Goal: Task Accomplishment & Management: Manage account settings

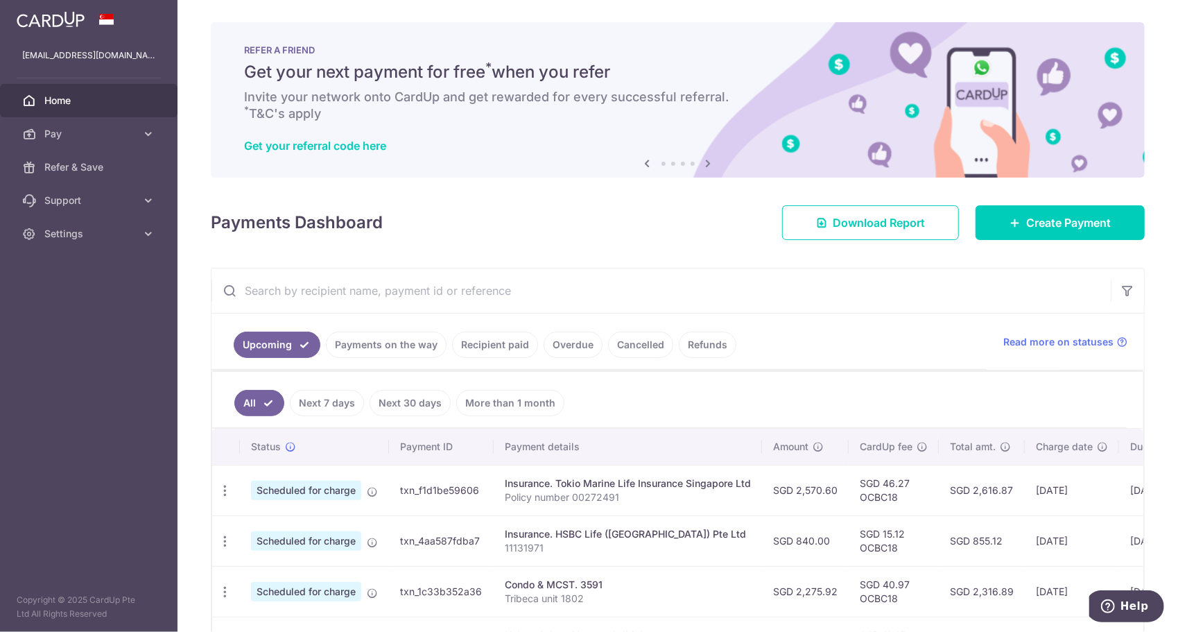
scroll to position [110, 0]
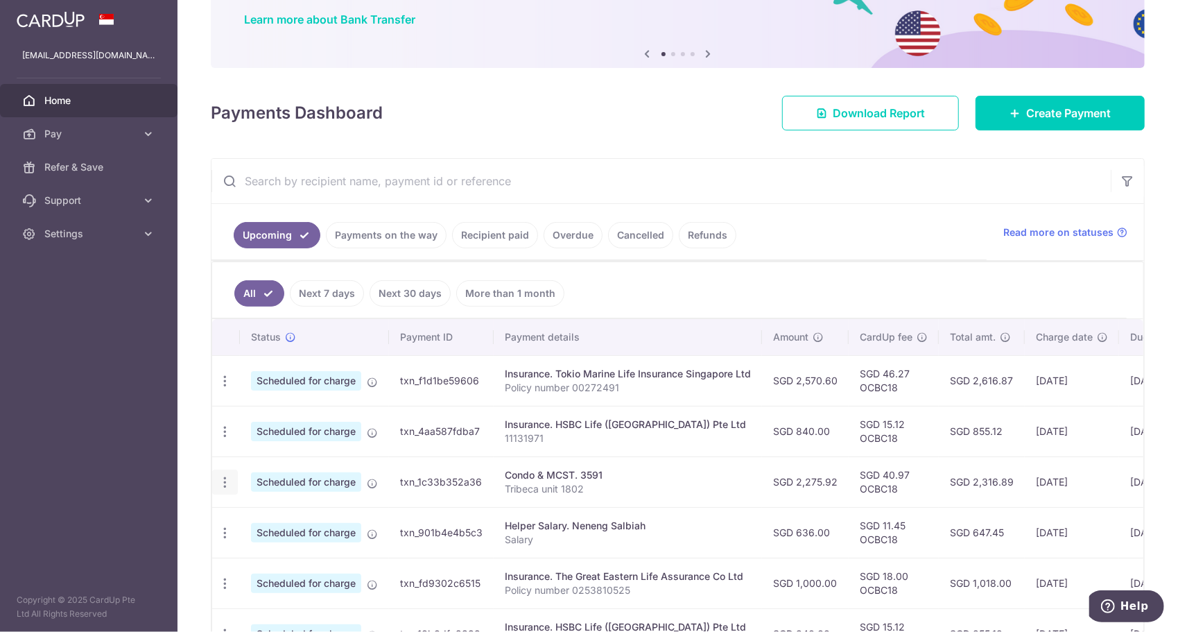
click at [223, 481] on icon "button" at bounding box center [225, 482] width 15 height 15
click at [685, 169] on input "text" at bounding box center [662, 181] width 900 height 44
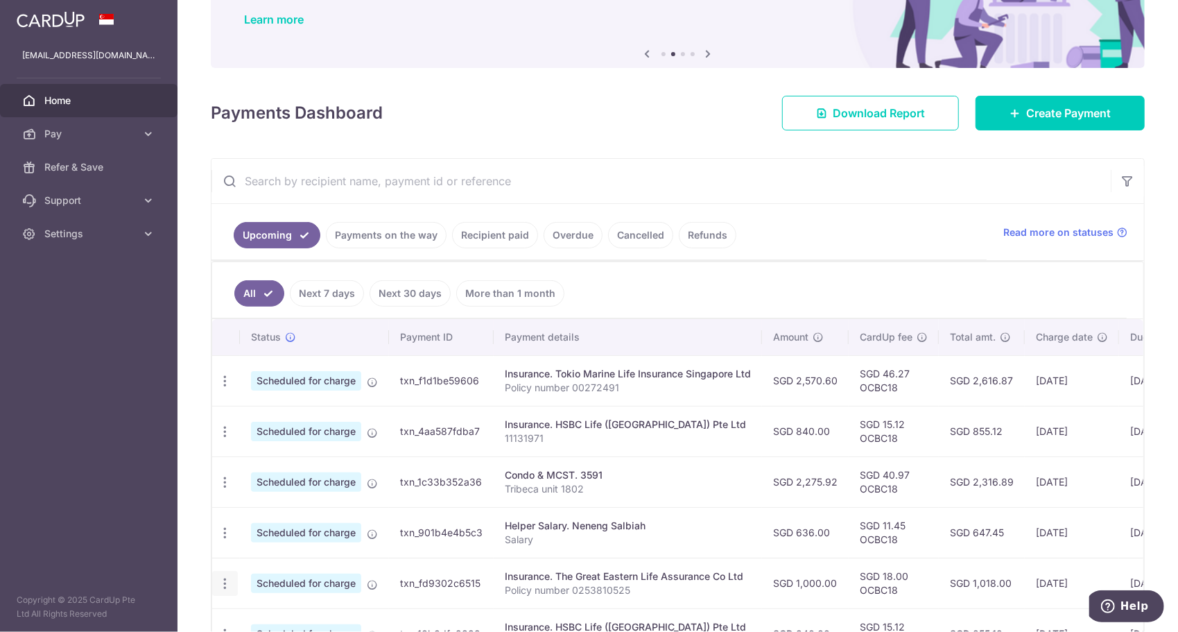
click at [225, 576] on icon "button" at bounding box center [225, 583] width 15 height 15
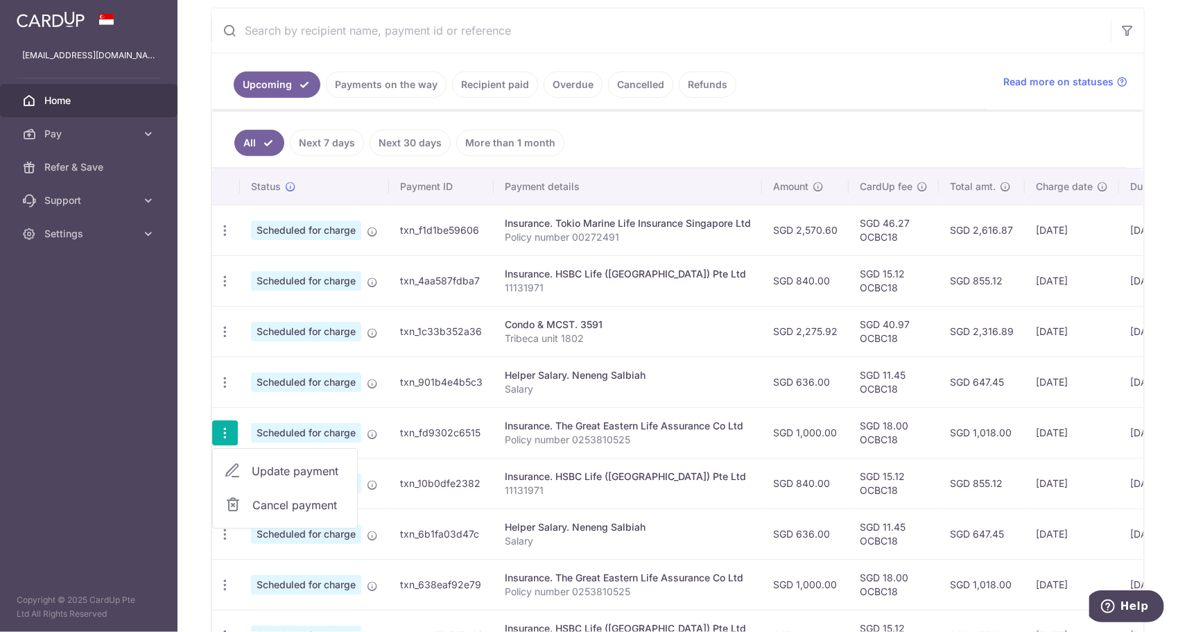
scroll to position [261, 0]
click at [298, 497] on span "Cancel payment" at bounding box center [298, 504] width 93 height 17
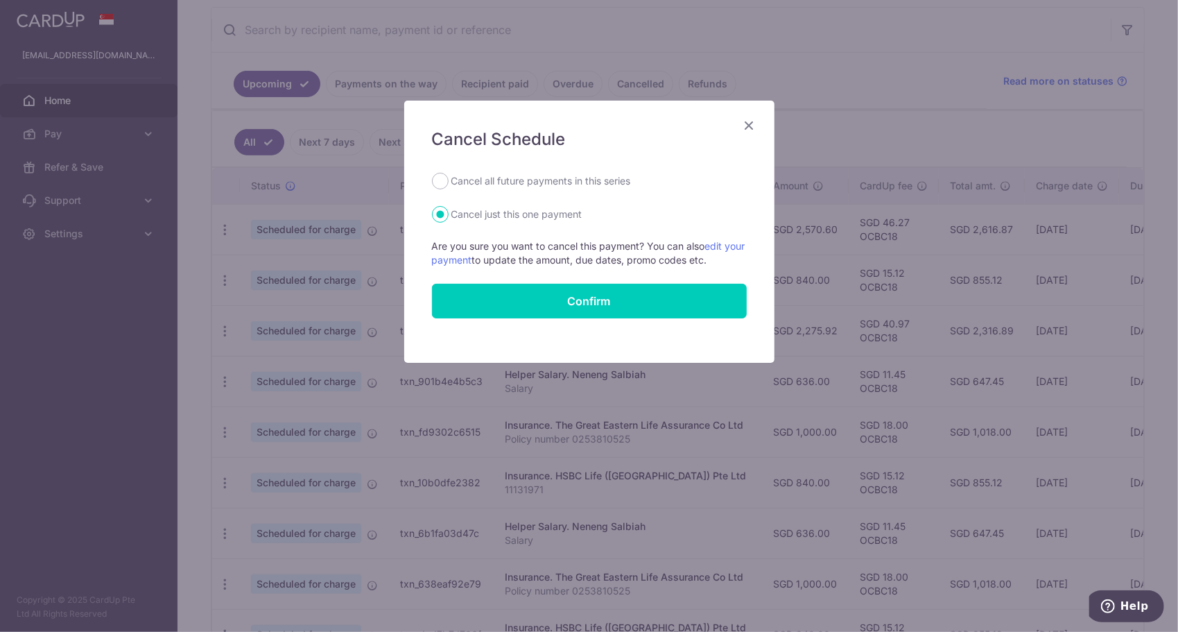
click at [540, 183] on label "Cancel all future payments in this series" at bounding box center [542, 181] width 180 height 17
click at [449, 183] on input "Cancel all future payments in this series" at bounding box center [440, 181] width 17 height 17
radio input "true"
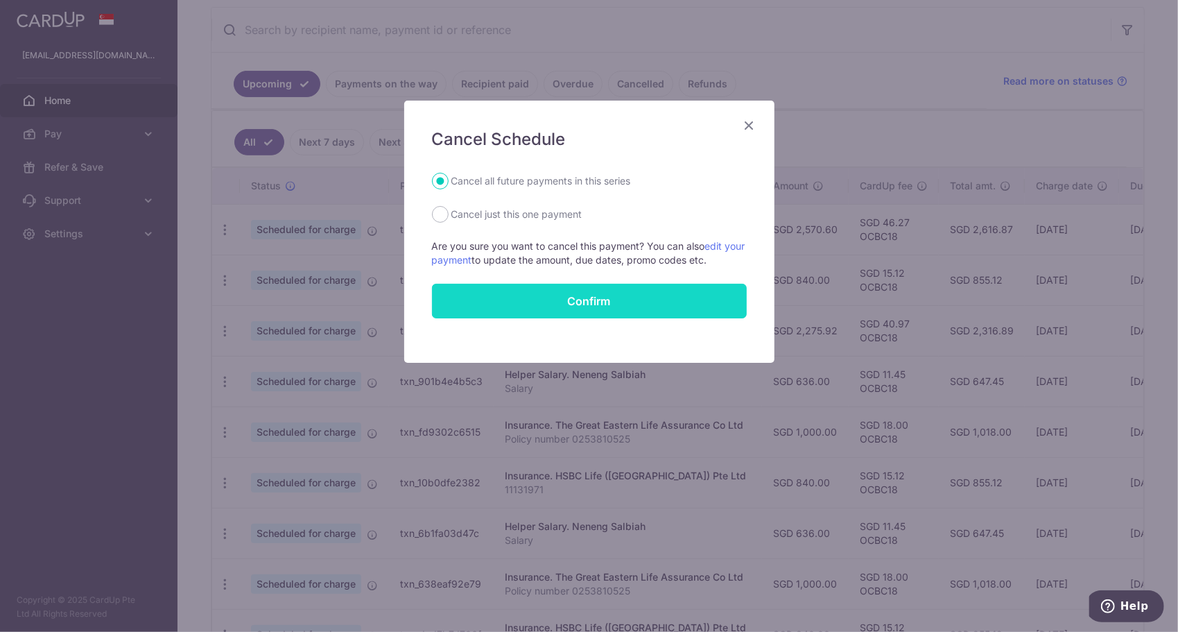
click at [569, 298] on button "Confirm" at bounding box center [589, 301] width 315 height 35
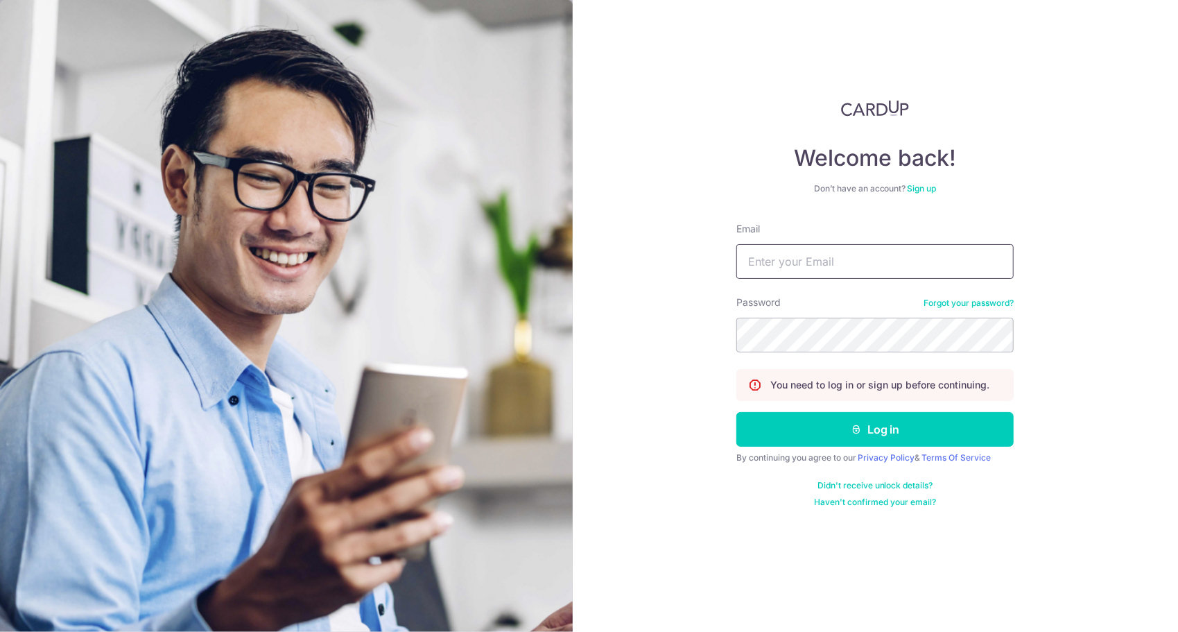
click at [776, 270] on input "Email" at bounding box center [875, 261] width 277 height 35
type input "[EMAIL_ADDRESS][DOMAIN_NAME]"
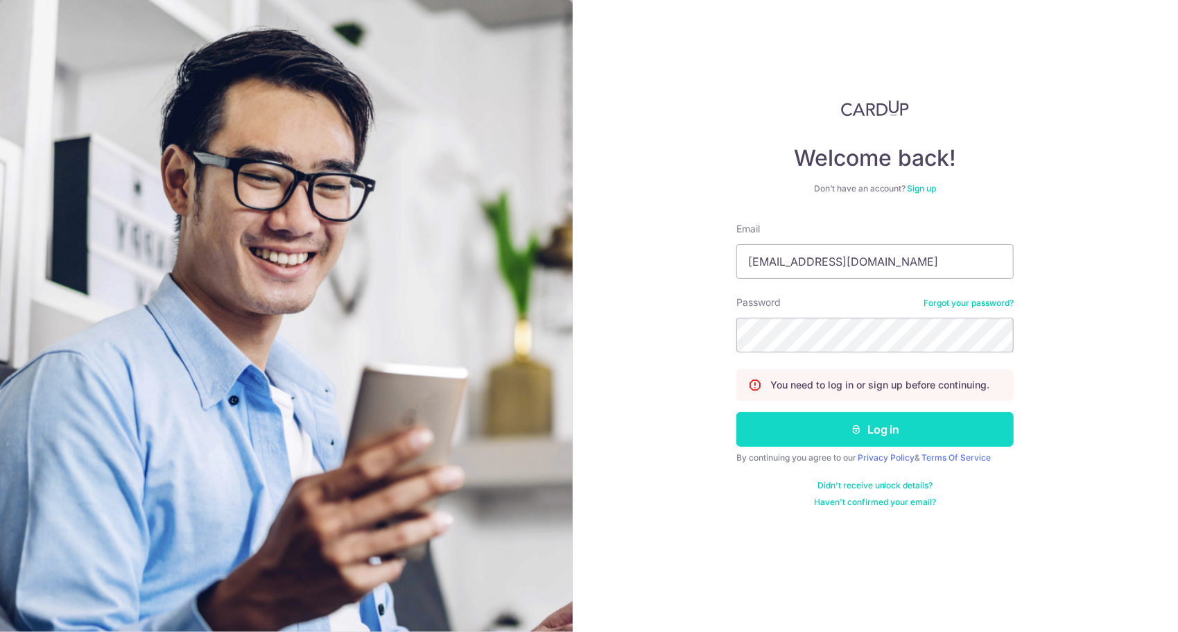
click at [891, 444] on button "Log in" at bounding box center [875, 429] width 277 height 35
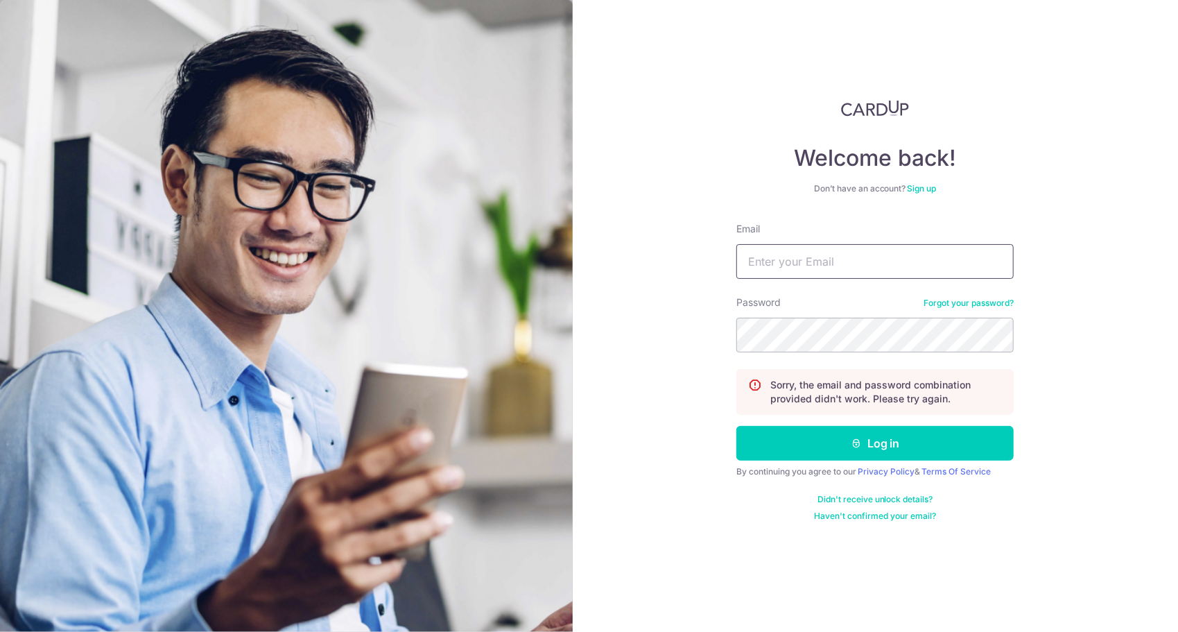
click at [853, 269] on input "Email" at bounding box center [875, 261] width 277 height 35
type input "[EMAIL_ADDRESS][DOMAIN_NAME]"
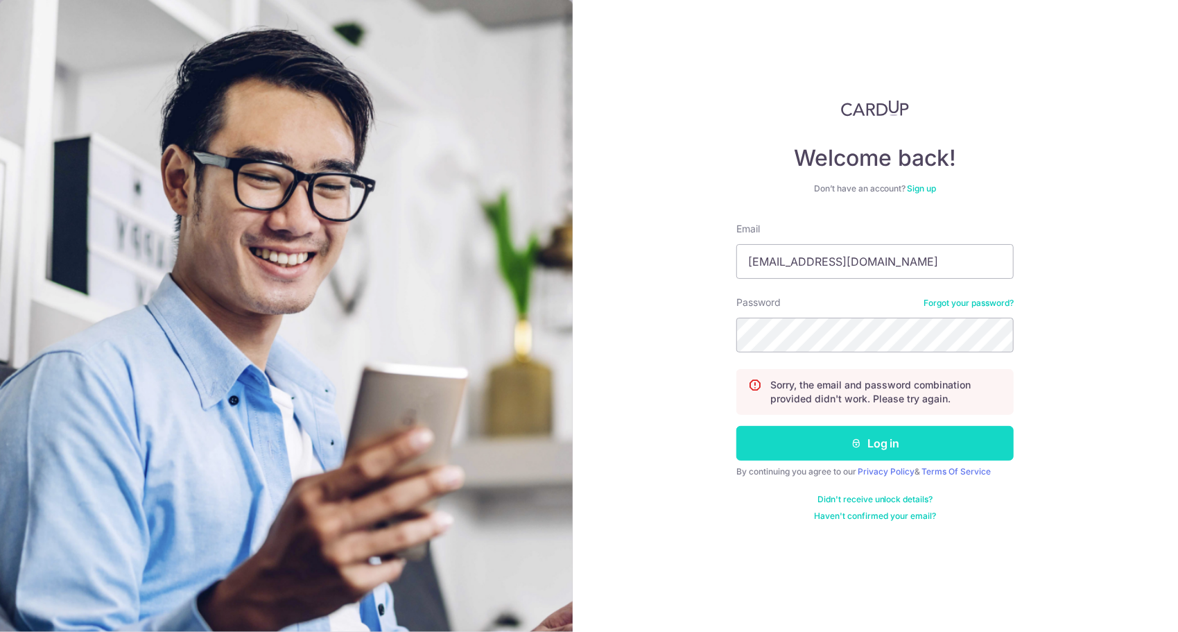
click at [898, 449] on button "Log in" at bounding box center [875, 443] width 277 height 35
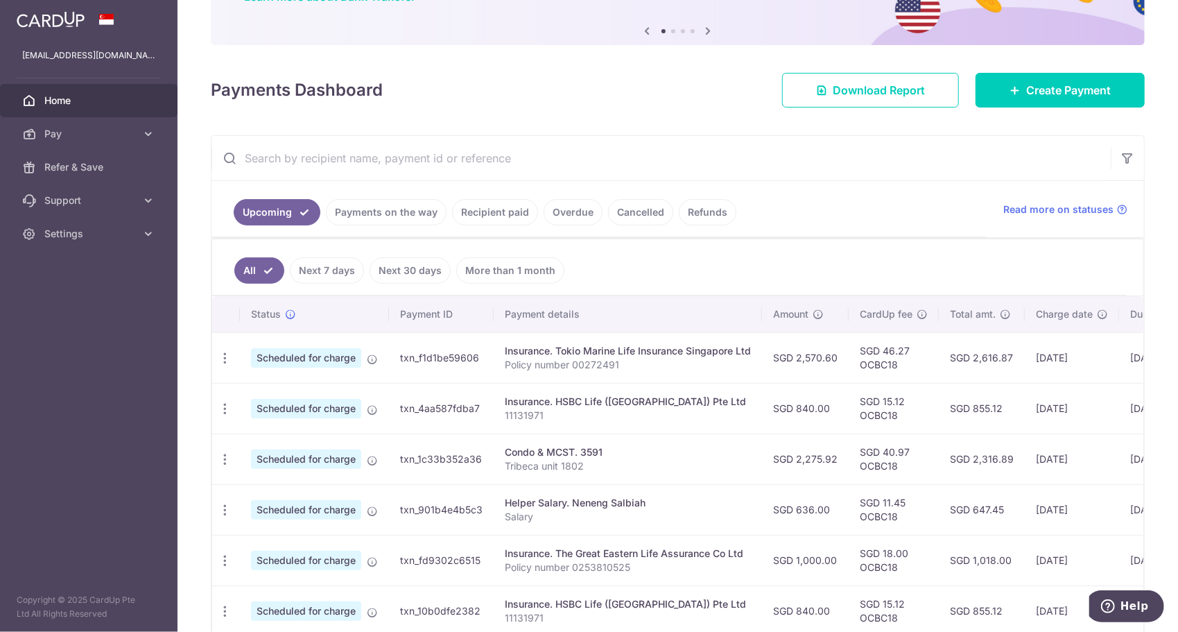
scroll to position [175, 0]
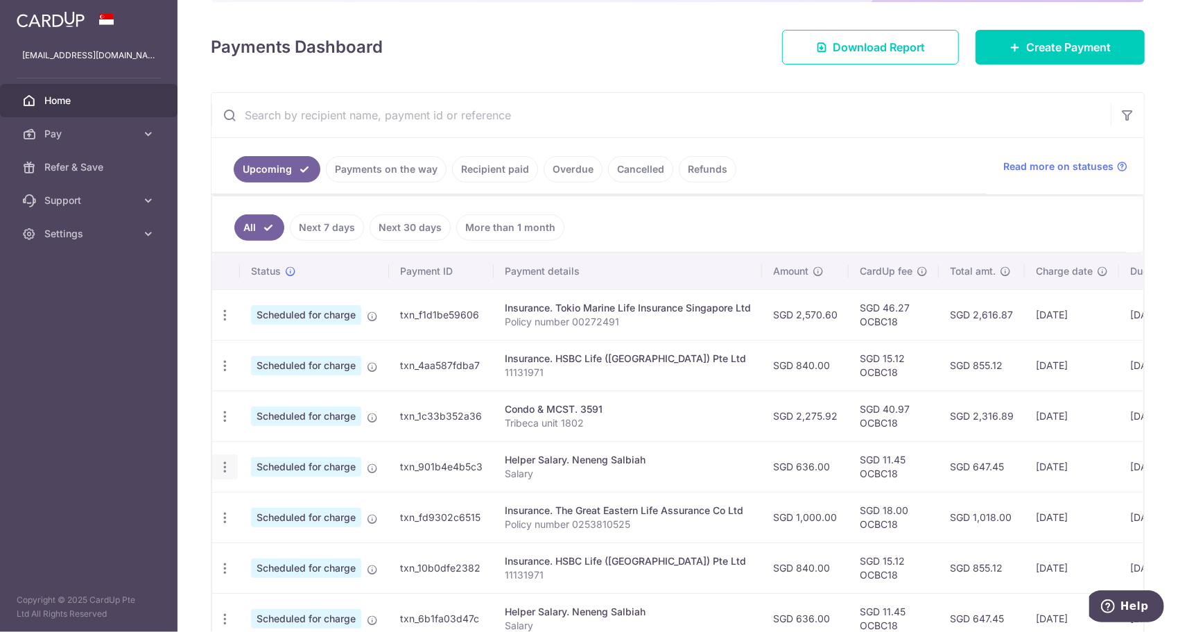
click at [226, 463] on icon "button" at bounding box center [225, 467] width 15 height 15
click at [302, 531] on span "Cancel payment" at bounding box center [298, 539] width 93 height 17
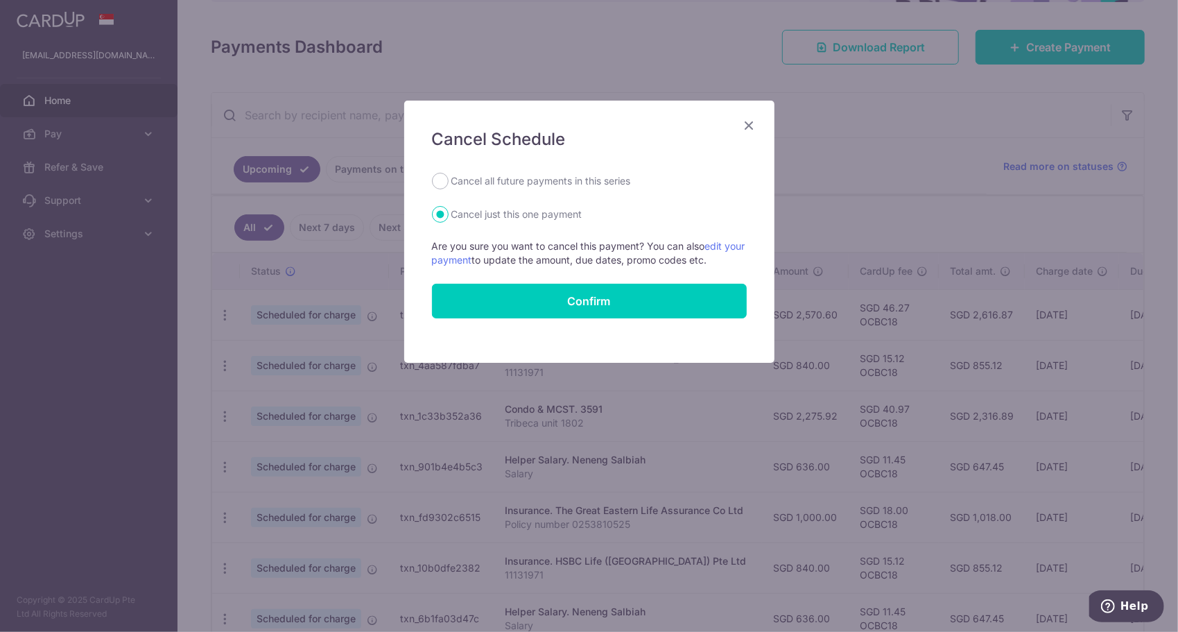
click at [567, 182] on label "Cancel all future payments in this series" at bounding box center [542, 181] width 180 height 17
click at [449, 182] on input "Cancel all future payments in this series" at bounding box center [440, 181] width 17 height 17
radio input "true"
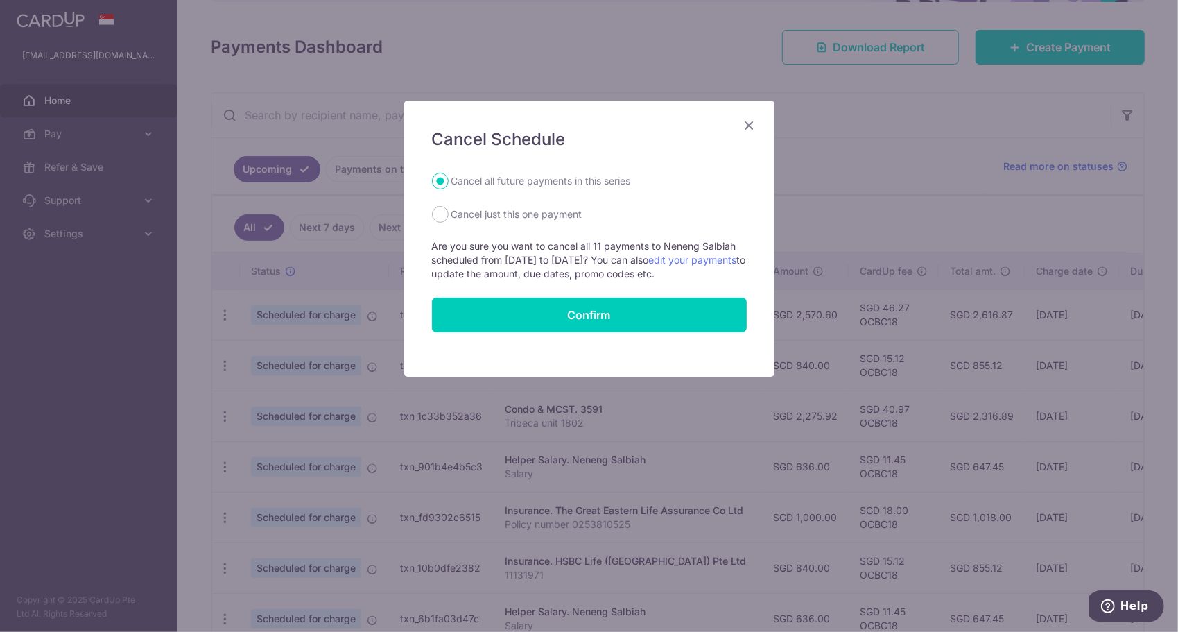
click at [756, 123] on icon "Close" at bounding box center [750, 125] width 17 height 17
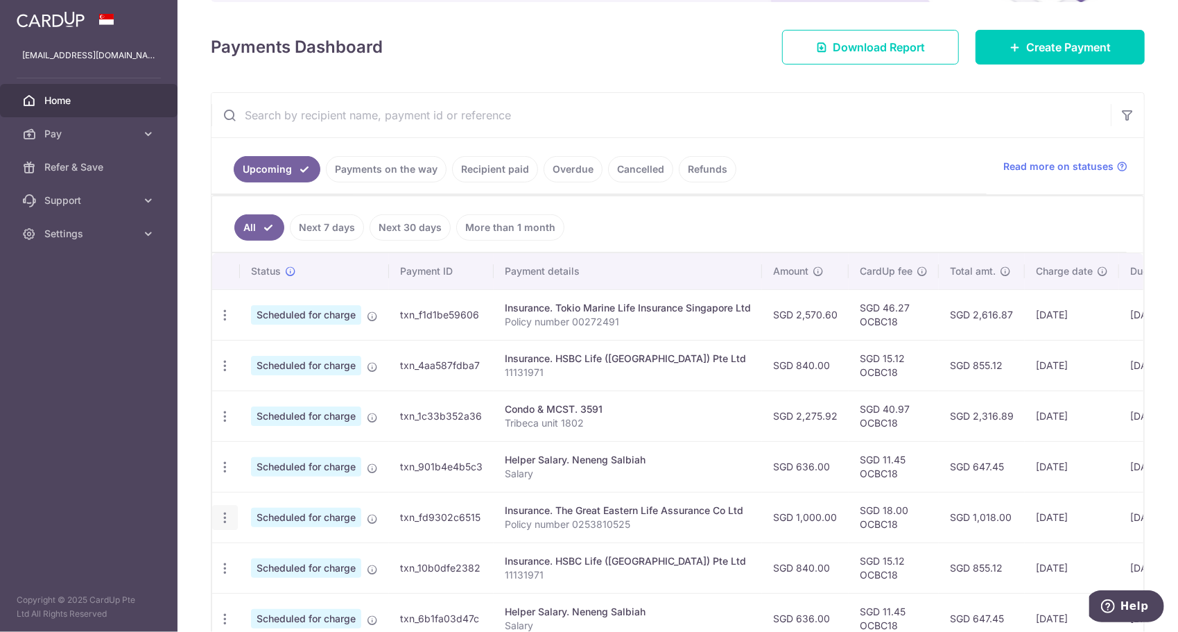
click at [223, 511] on icon "button" at bounding box center [225, 518] width 15 height 15
click at [300, 588] on span "Cancel payment" at bounding box center [298, 589] width 93 height 17
radio input "true"
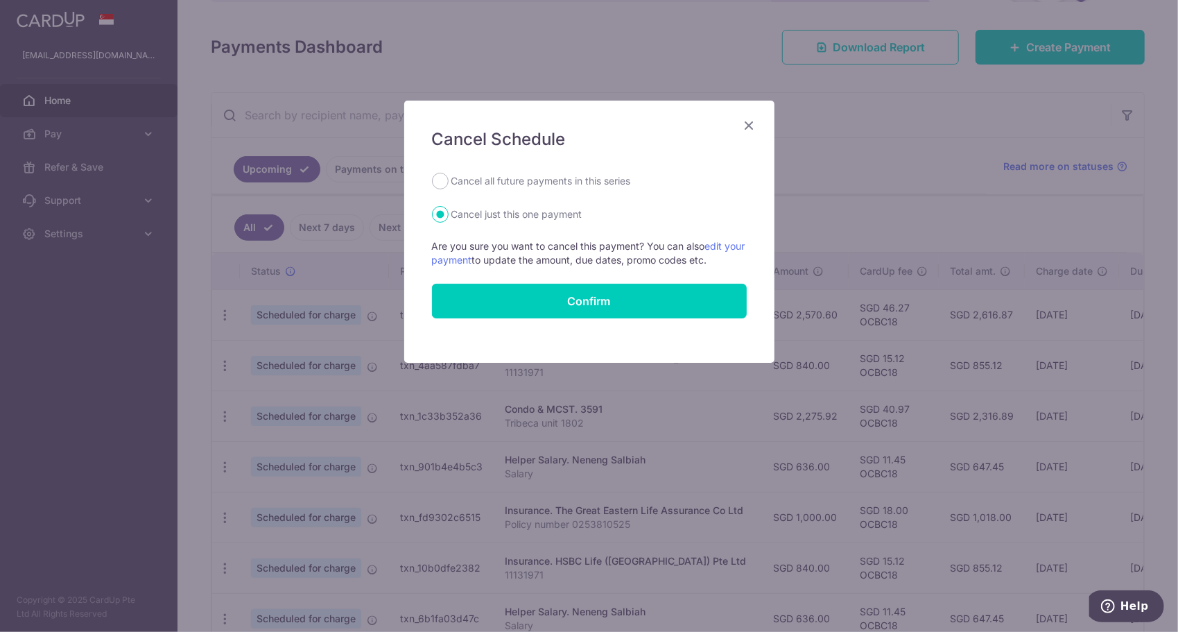
click at [583, 177] on label "Cancel all future payments in this series" at bounding box center [542, 181] width 180 height 17
click at [449, 177] on input "Cancel all future payments in this series" at bounding box center [440, 181] width 17 height 17
radio input "true"
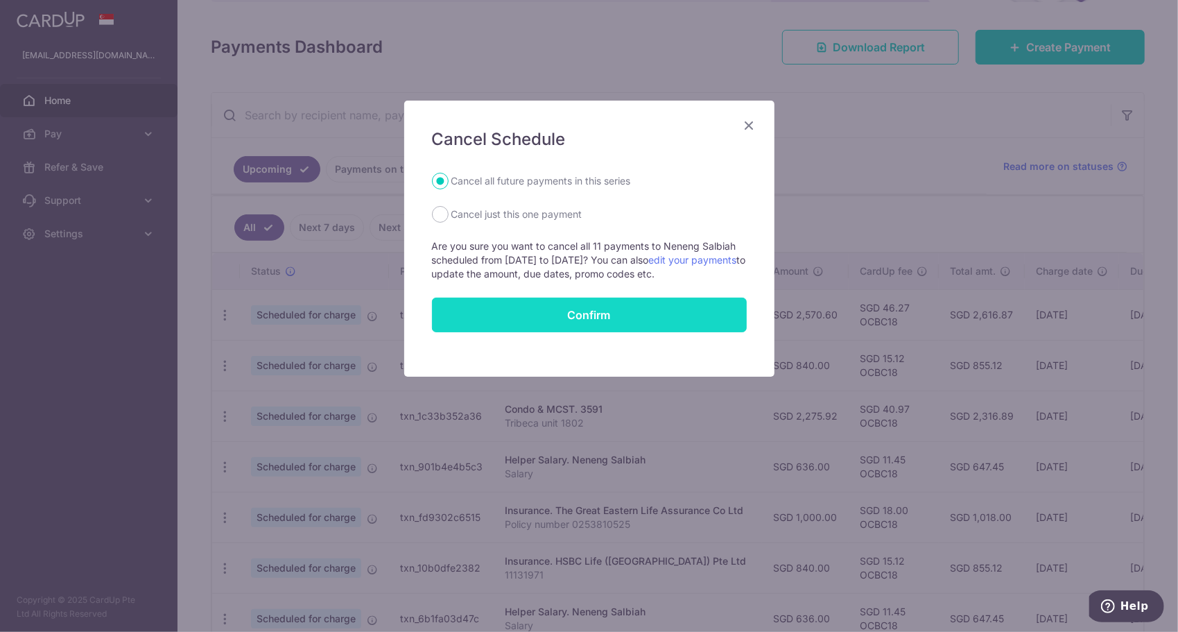
click at [608, 314] on button "Confirm" at bounding box center [589, 315] width 315 height 35
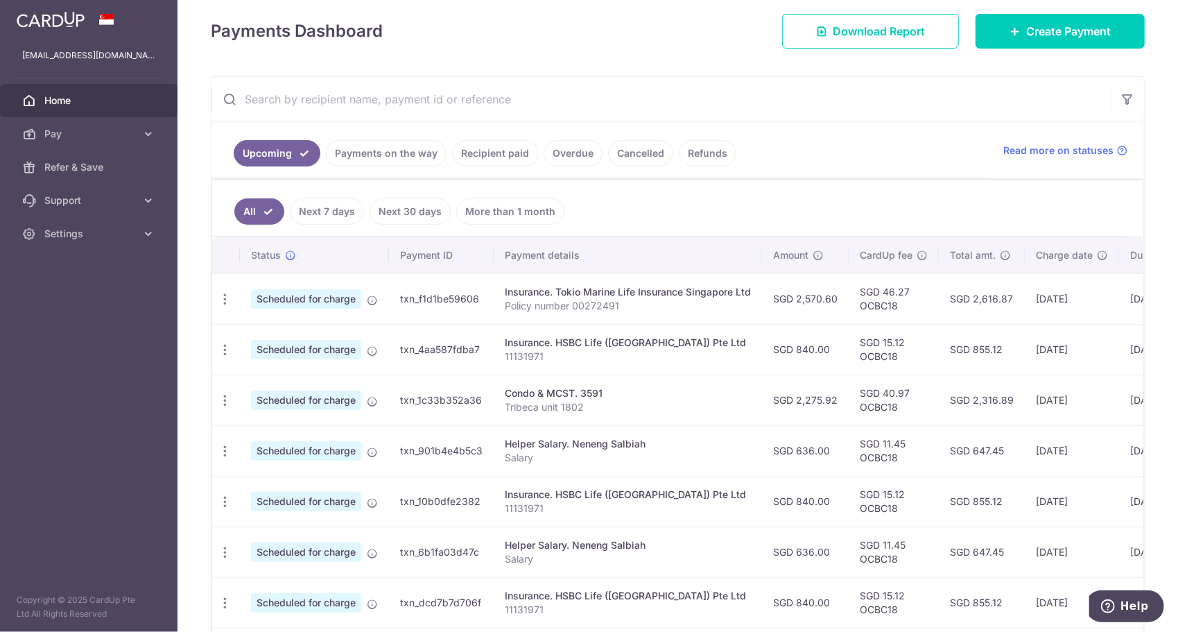
scroll to position [191, 0]
click at [223, 449] on icon "button" at bounding box center [225, 452] width 15 height 15
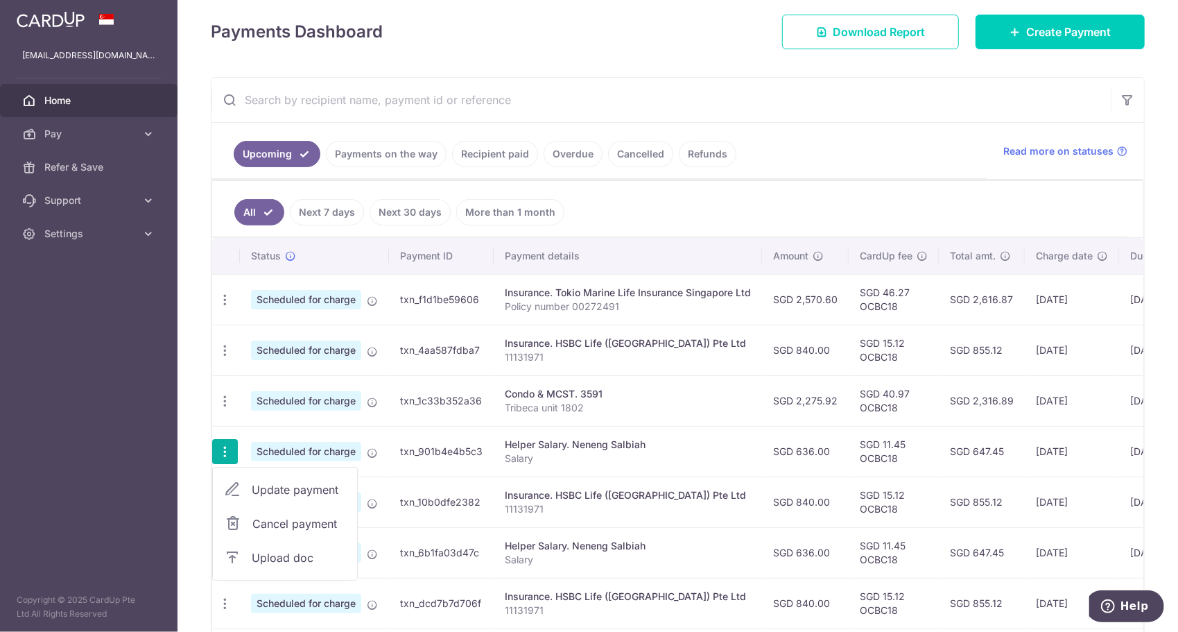
click at [298, 519] on span "Cancel payment" at bounding box center [298, 523] width 93 height 17
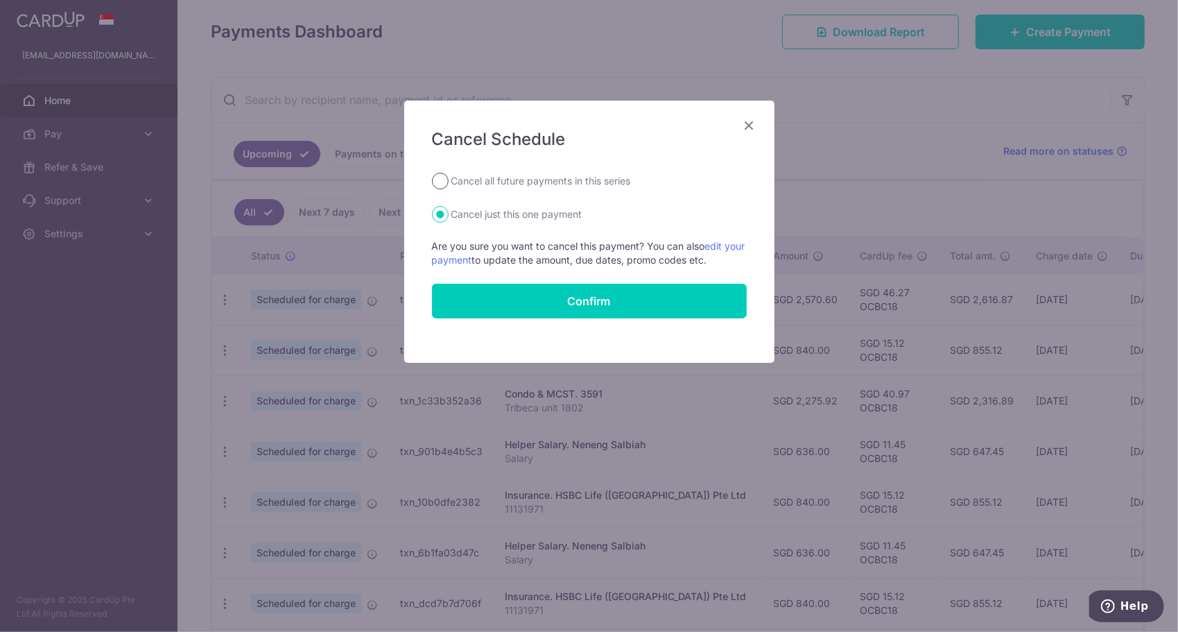
click at [443, 180] on input "Cancel all future payments in this series" at bounding box center [440, 181] width 17 height 17
radio input "true"
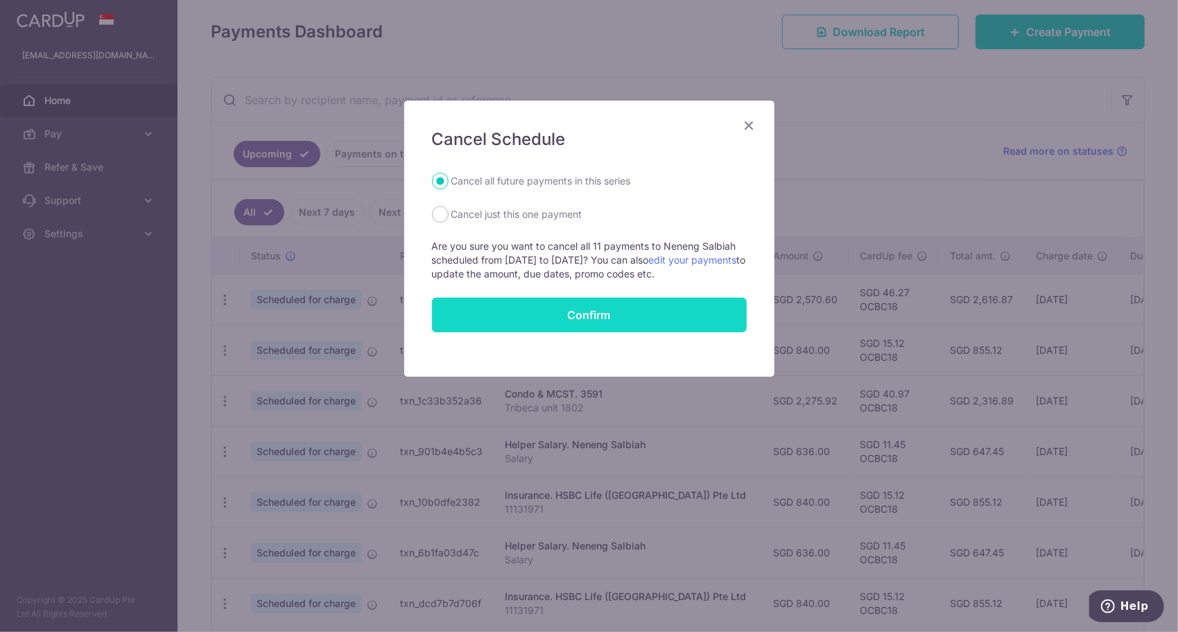
click at [648, 315] on button "Confirm" at bounding box center [589, 315] width 315 height 35
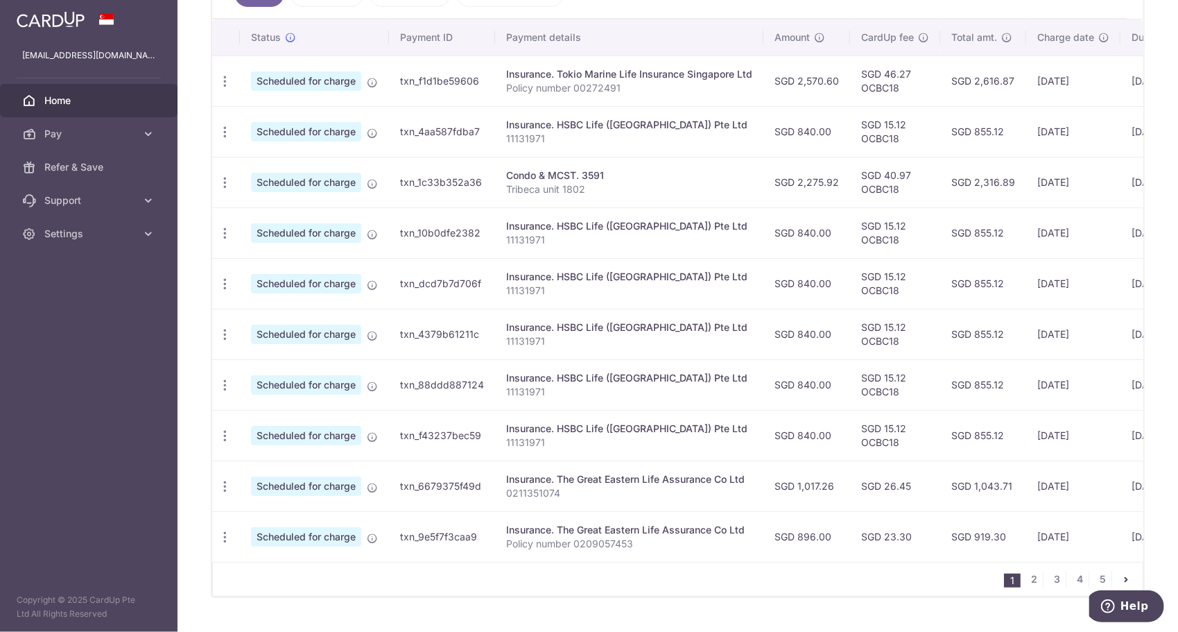
scroll to position [410, 0]
click at [1031, 576] on link "2" at bounding box center [1035, 578] width 17 height 17
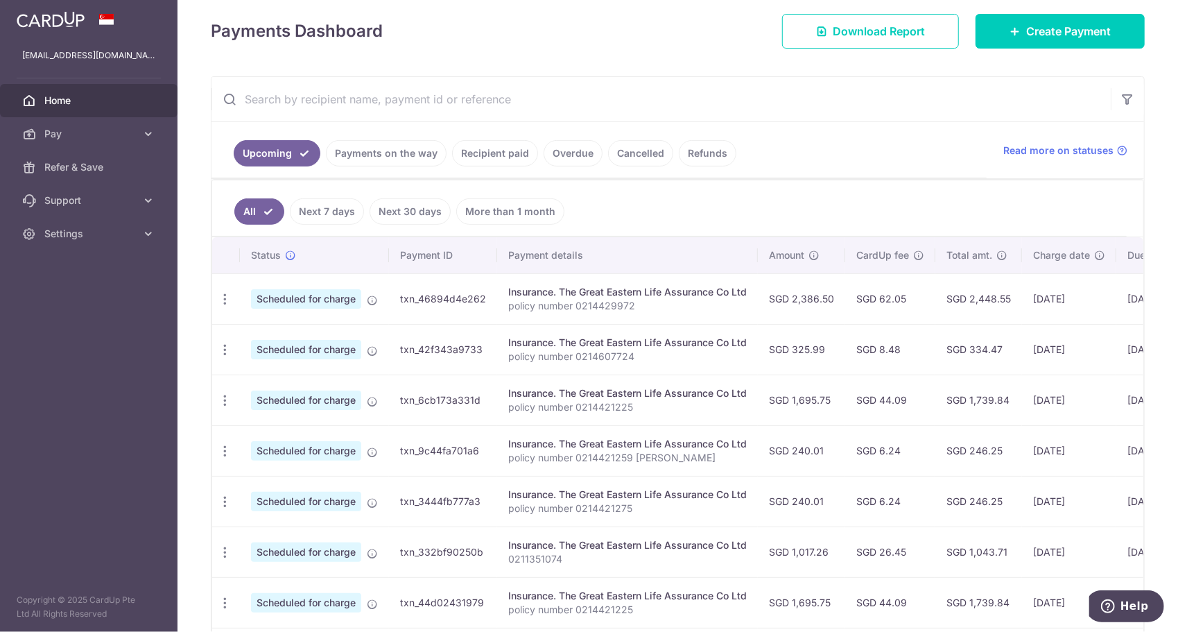
scroll to position [440, 0]
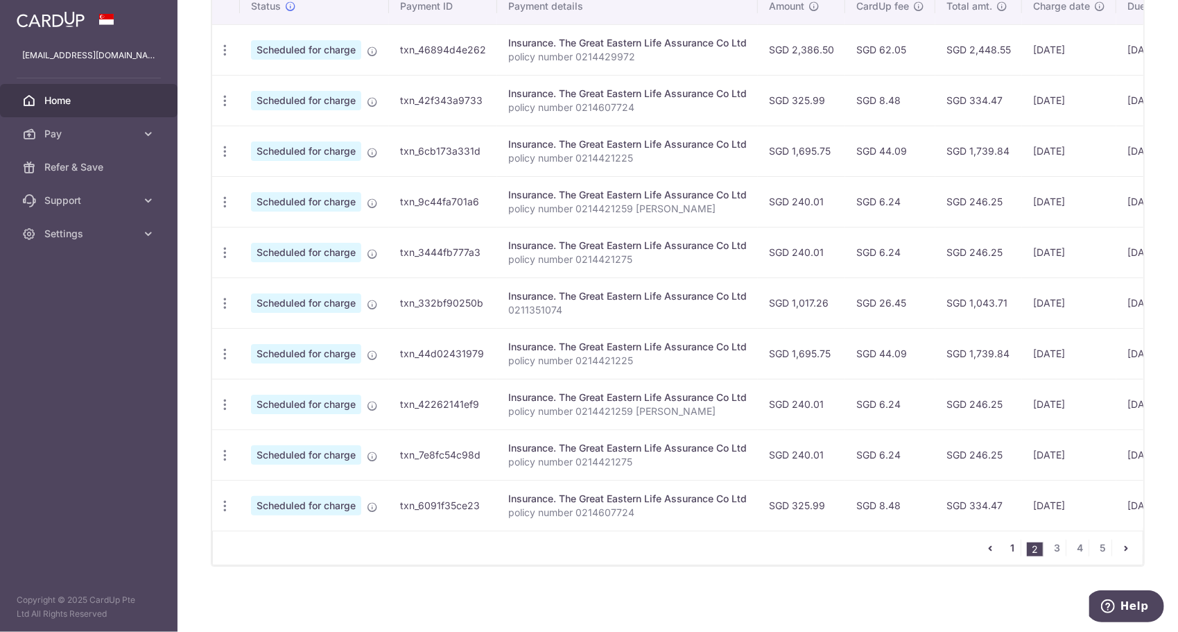
click at [1009, 552] on link "1" at bounding box center [1012, 548] width 17 height 17
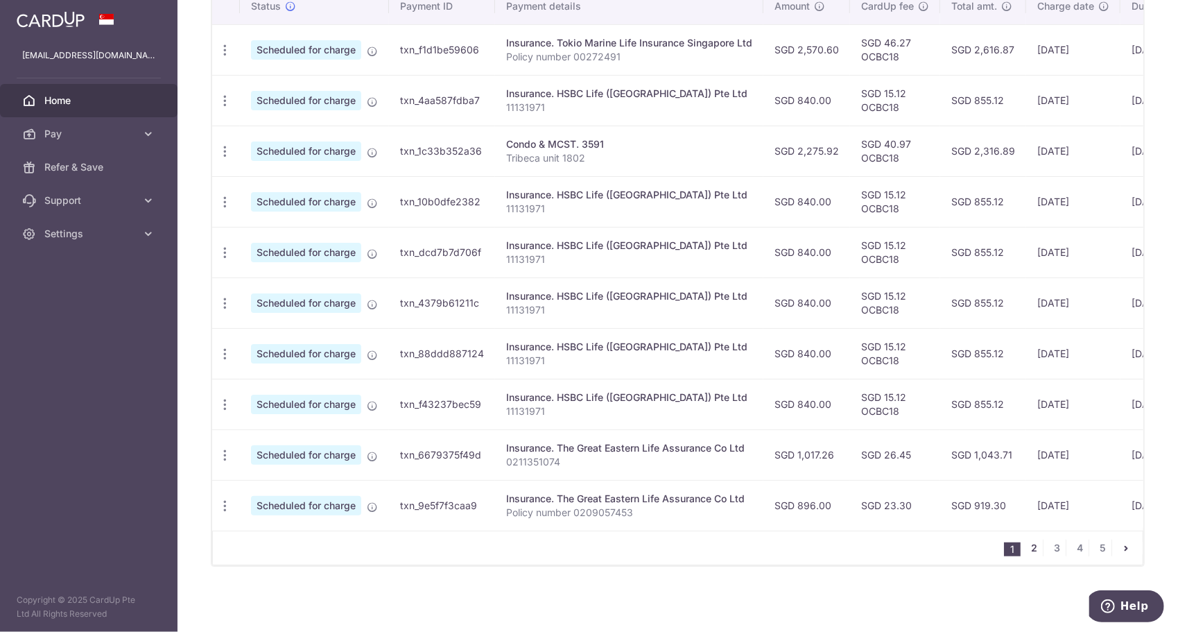
click at [1029, 549] on link "2" at bounding box center [1035, 548] width 17 height 17
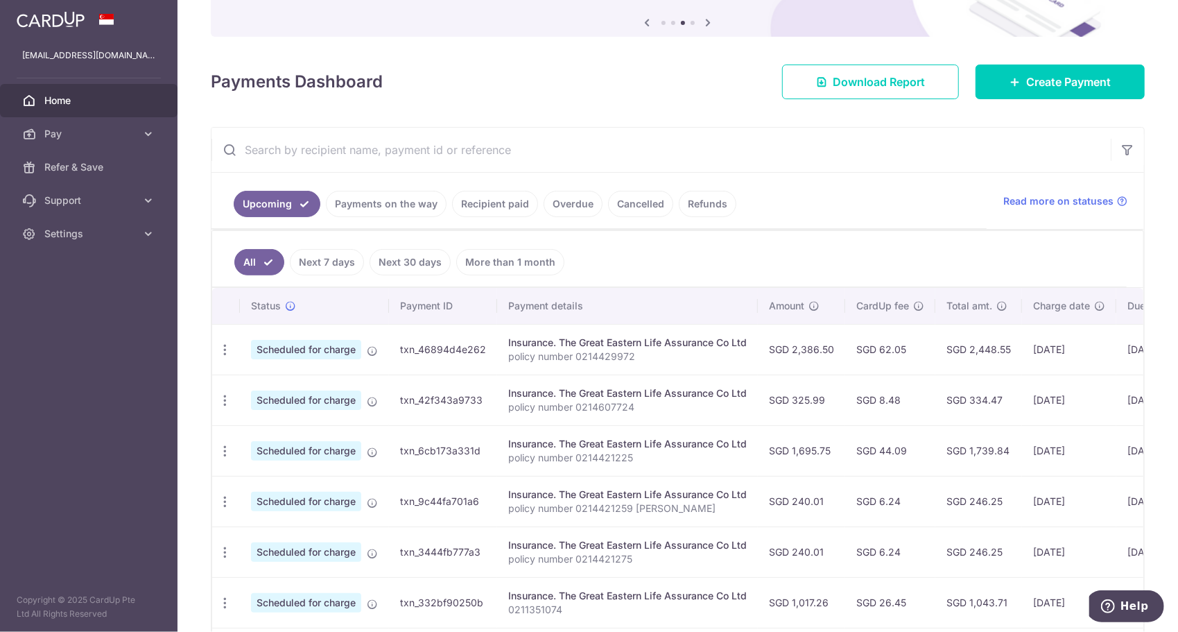
scroll to position [142, 0]
click at [223, 497] on icon "button" at bounding box center [225, 501] width 15 height 15
click at [277, 566] on span "Cancel payment" at bounding box center [298, 573] width 93 height 17
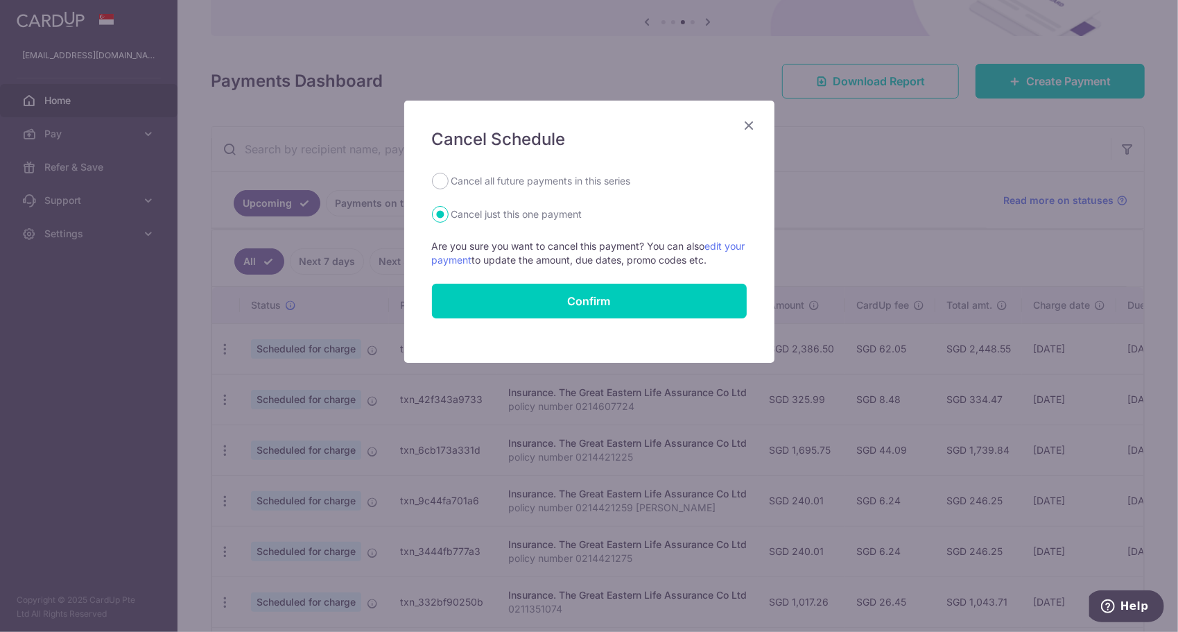
click at [525, 178] on label "Cancel all future payments in this series" at bounding box center [542, 181] width 180 height 17
click at [449, 178] on input "Cancel all future payments in this series" at bounding box center [440, 181] width 17 height 17
radio input "true"
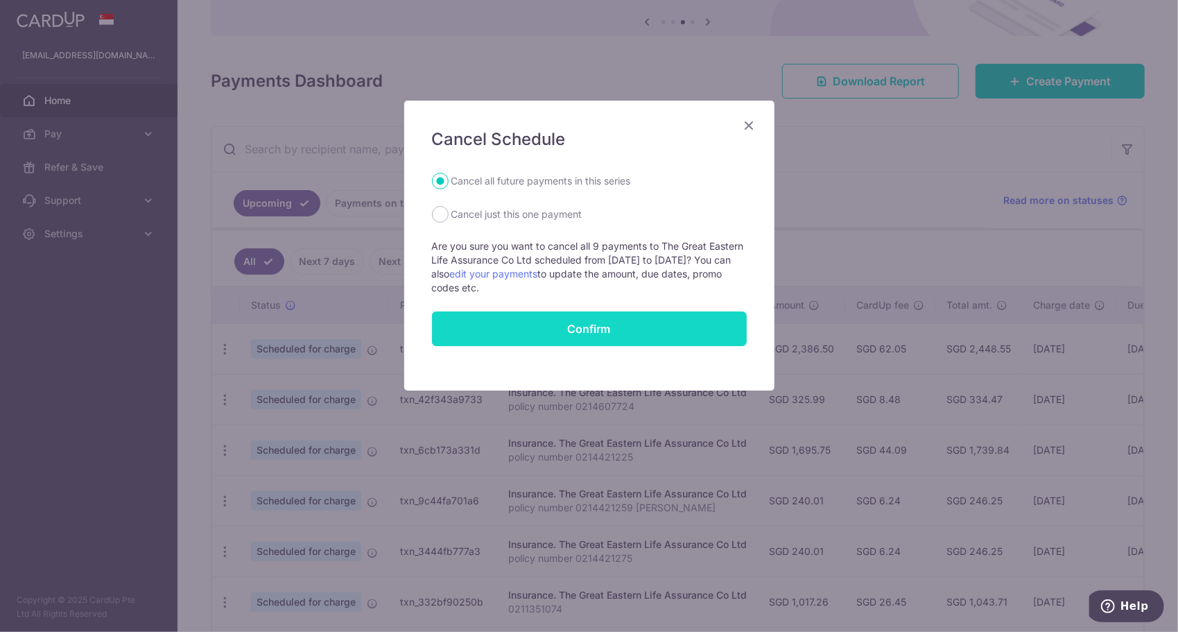
click at [576, 332] on button "Confirm" at bounding box center [589, 328] width 315 height 35
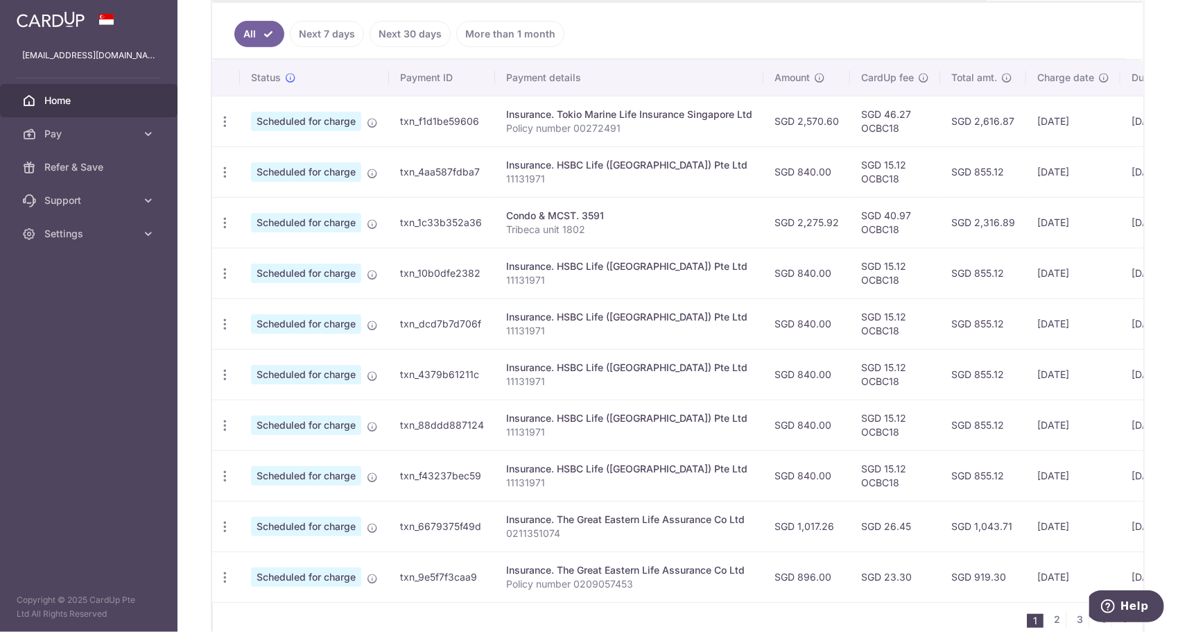
scroll to position [370, 0]
click at [219, 522] on icon "button" at bounding box center [225, 525] width 15 height 15
click at [290, 594] on span "Cancel payment" at bounding box center [298, 597] width 93 height 17
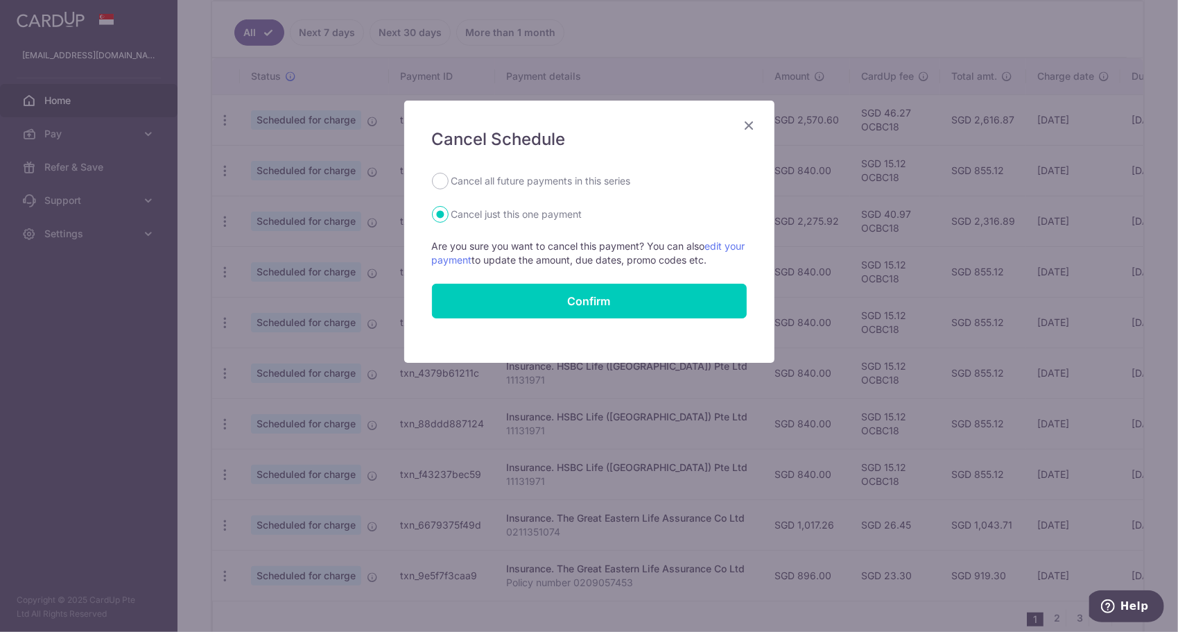
click at [526, 176] on label "Cancel all future payments in this series" at bounding box center [542, 181] width 180 height 17
click at [449, 176] on input "Cancel all future payments in this series" at bounding box center [440, 181] width 17 height 17
radio input "true"
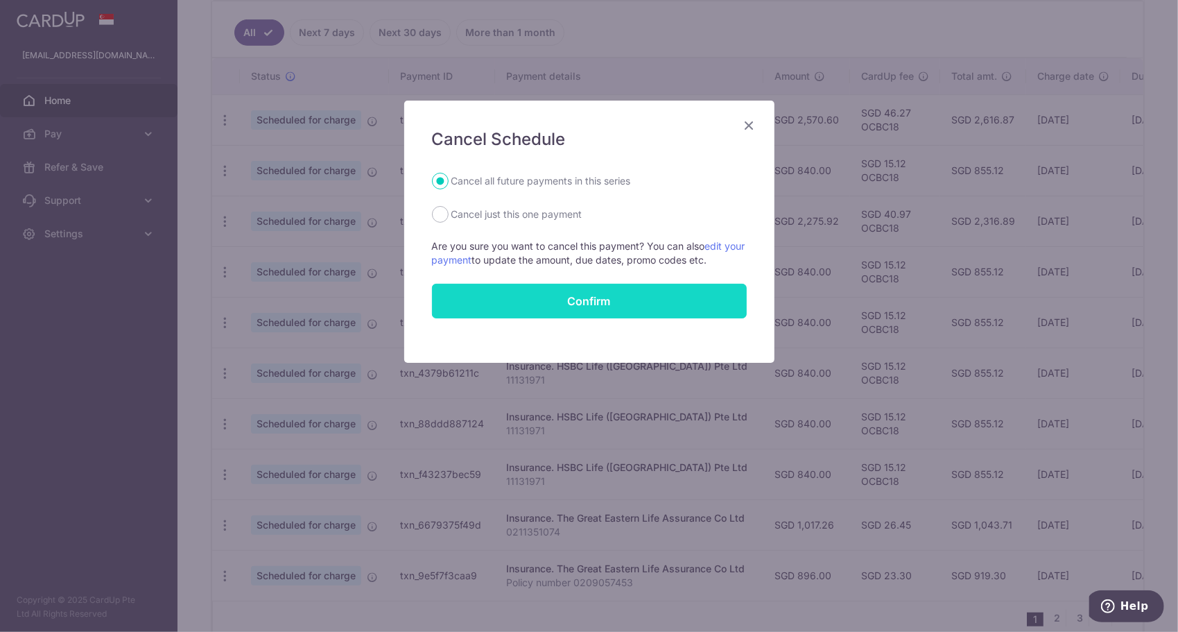
click at [594, 302] on button "Confirm" at bounding box center [589, 301] width 315 height 35
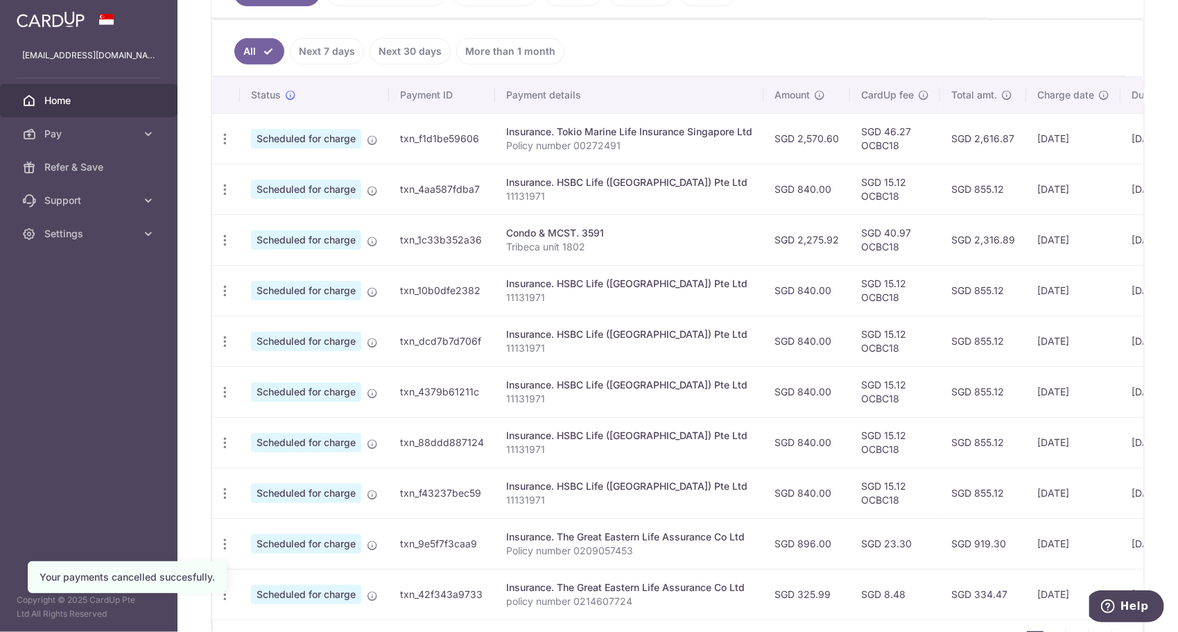
scroll to position [352, 0]
click at [221, 537] on icon "button" at bounding box center [225, 543] width 15 height 15
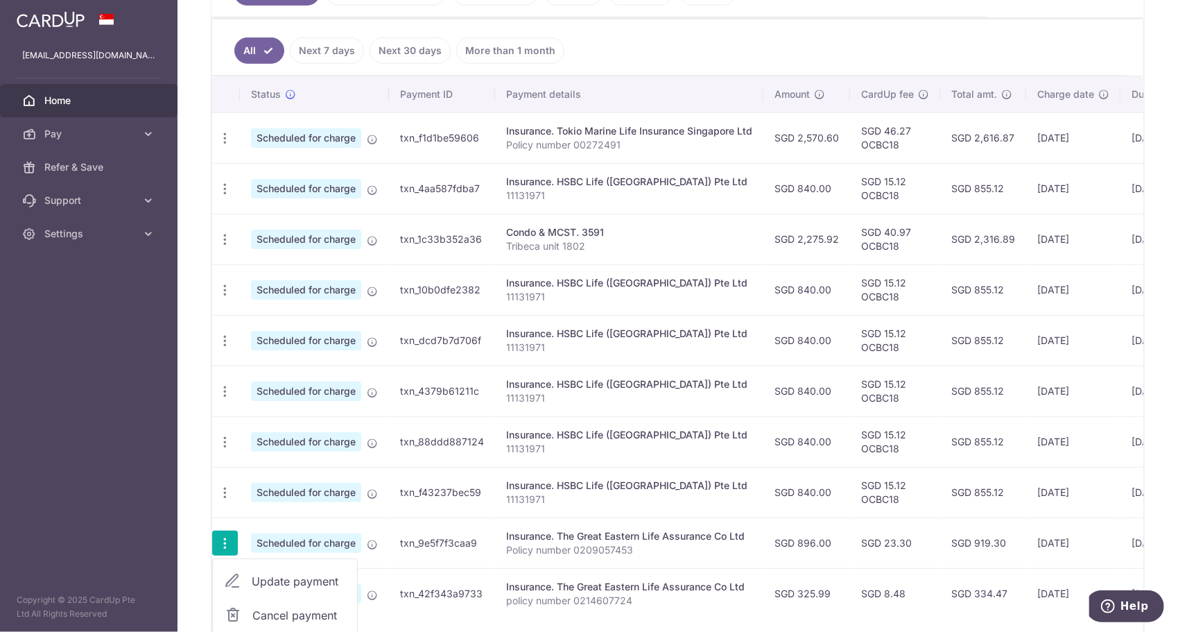
click at [291, 607] on span "Cancel payment" at bounding box center [298, 615] width 93 height 17
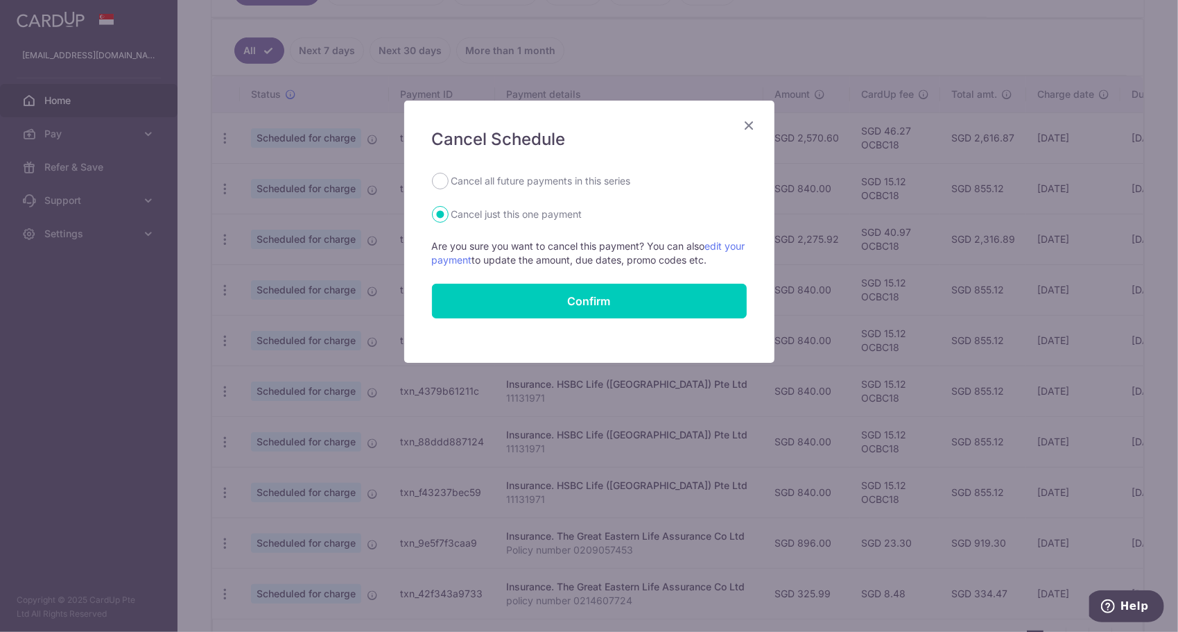
click at [506, 176] on label "Cancel all future payments in this series" at bounding box center [542, 181] width 180 height 17
click at [449, 176] on input "Cancel all future payments in this series" at bounding box center [440, 181] width 17 height 17
radio input "true"
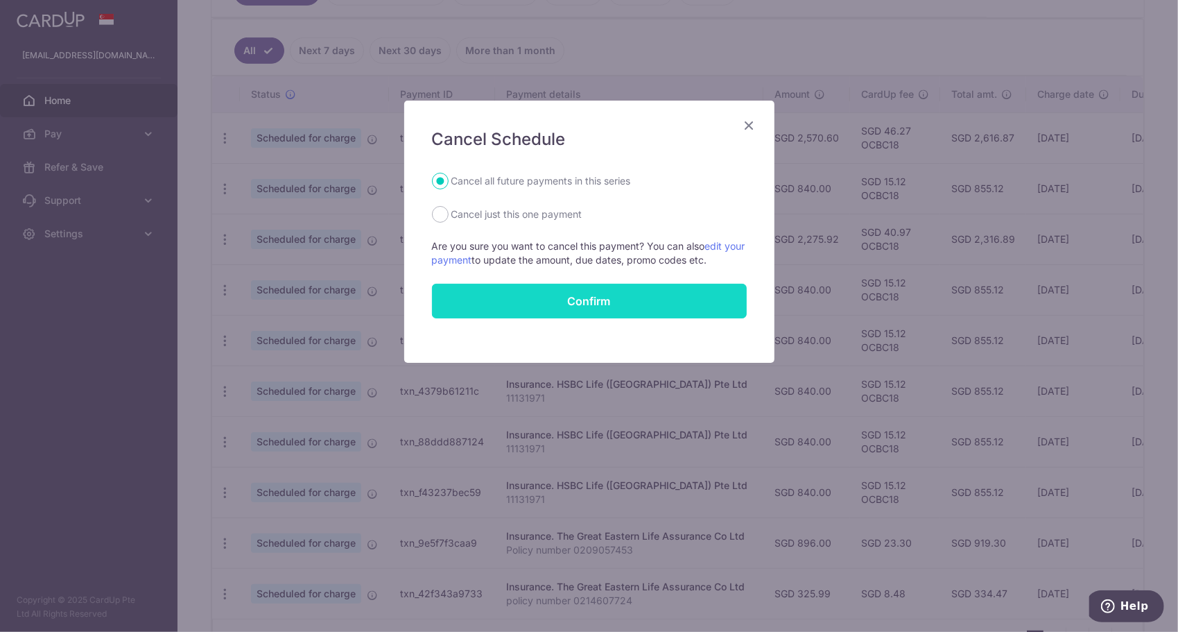
click at [555, 301] on button "Confirm" at bounding box center [589, 301] width 315 height 35
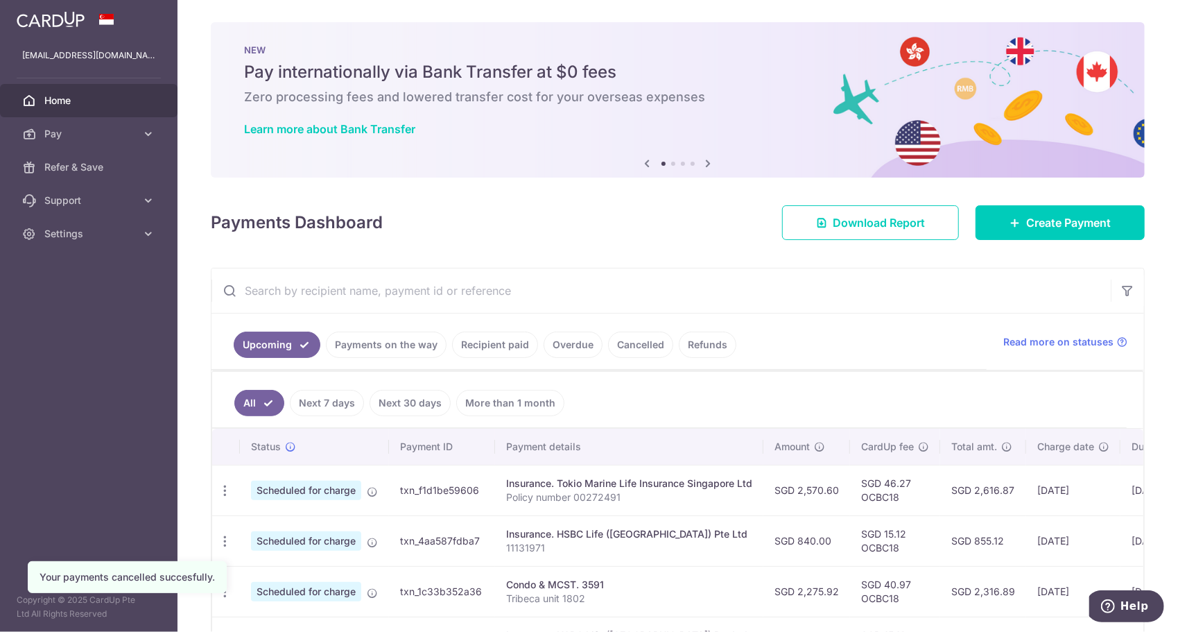
scroll to position [334, 0]
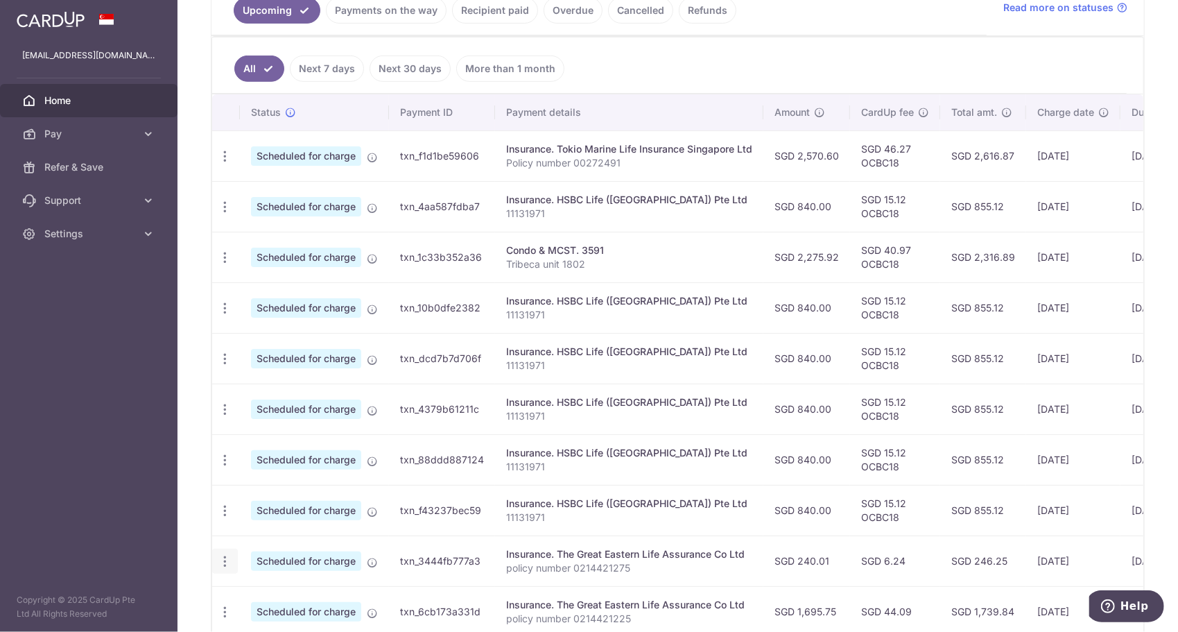
click at [222, 557] on icon "button" at bounding box center [225, 561] width 15 height 15
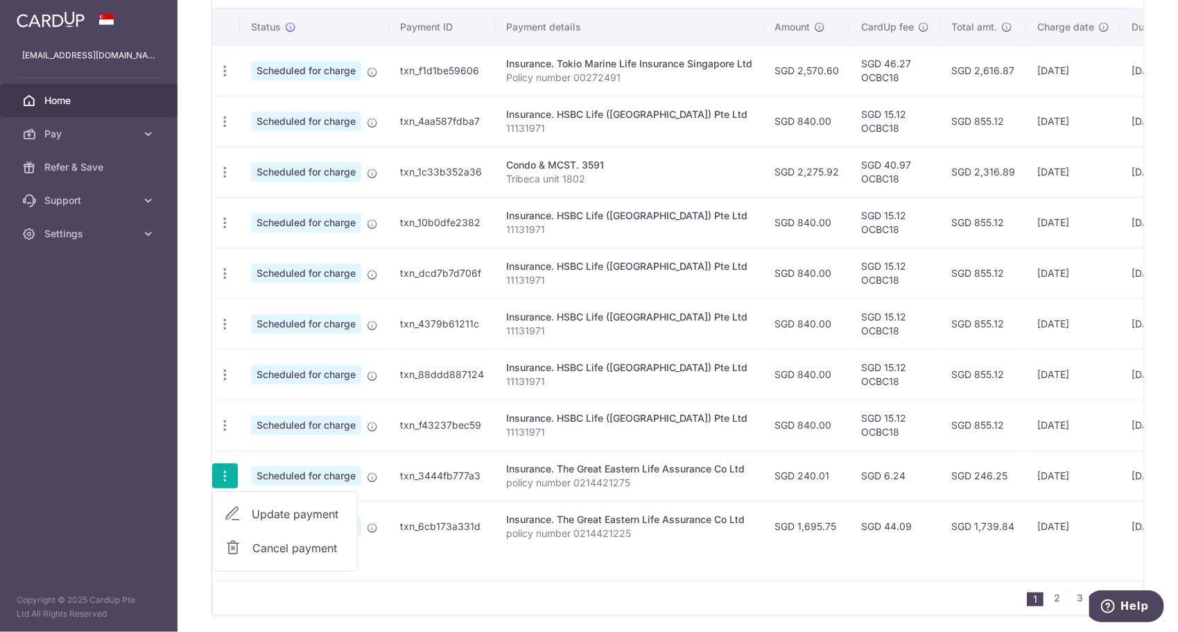
scroll to position [420, 0]
click at [290, 539] on span "Cancel payment" at bounding box center [298, 547] width 93 height 17
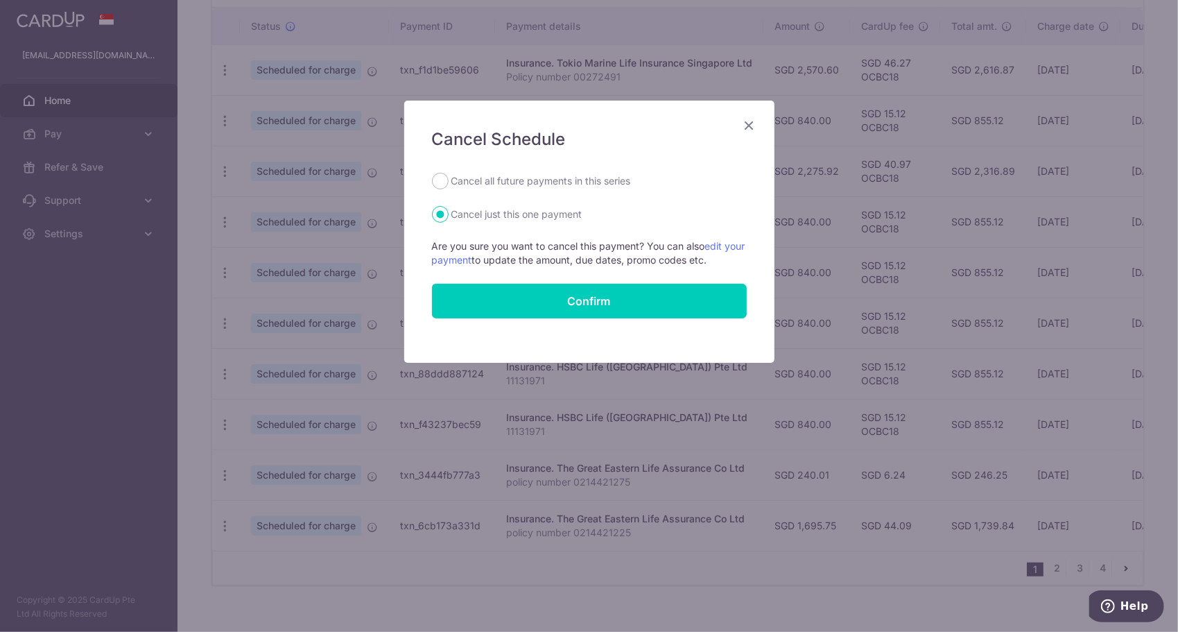
click at [520, 178] on label "Cancel all future payments in this series" at bounding box center [542, 181] width 180 height 17
click at [449, 178] on input "Cancel all future payments in this series" at bounding box center [440, 181] width 17 height 17
radio input "true"
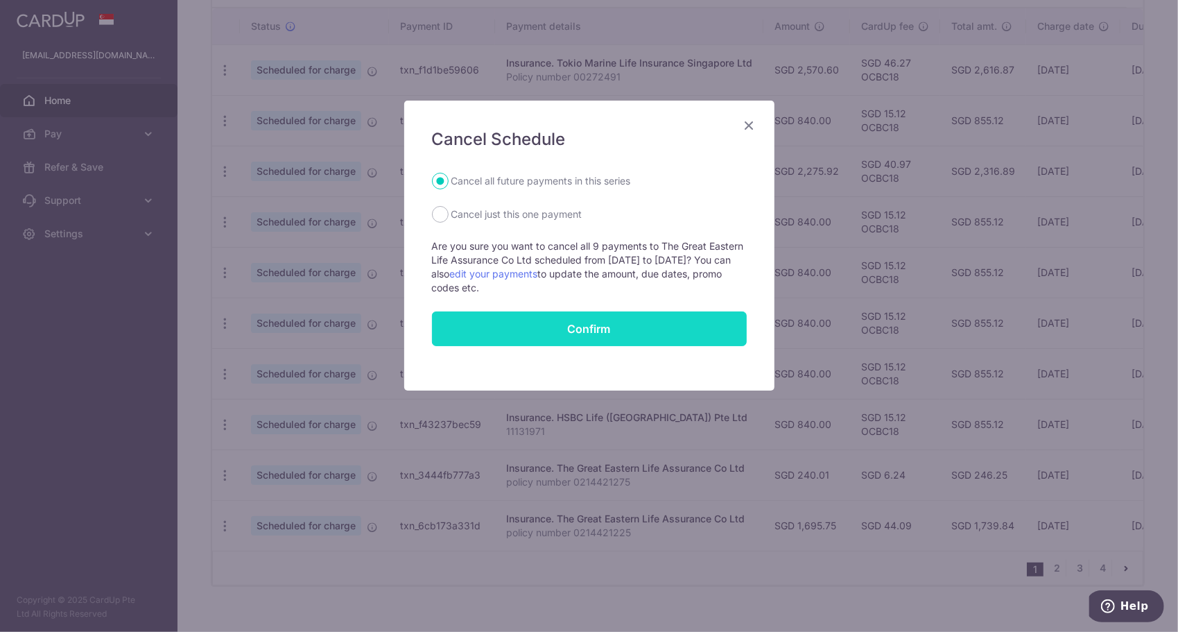
click at [565, 326] on button "Confirm" at bounding box center [589, 328] width 315 height 35
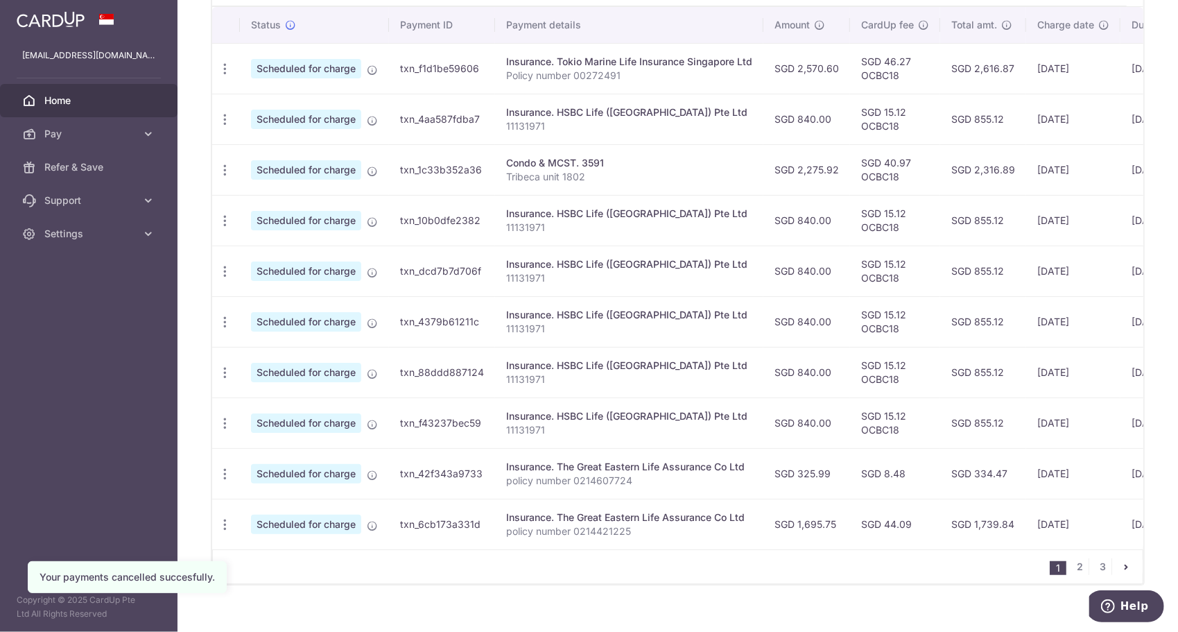
scroll to position [422, 0]
click at [223, 470] on icon "button" at bounding box center [225, 473] width 15 height 15
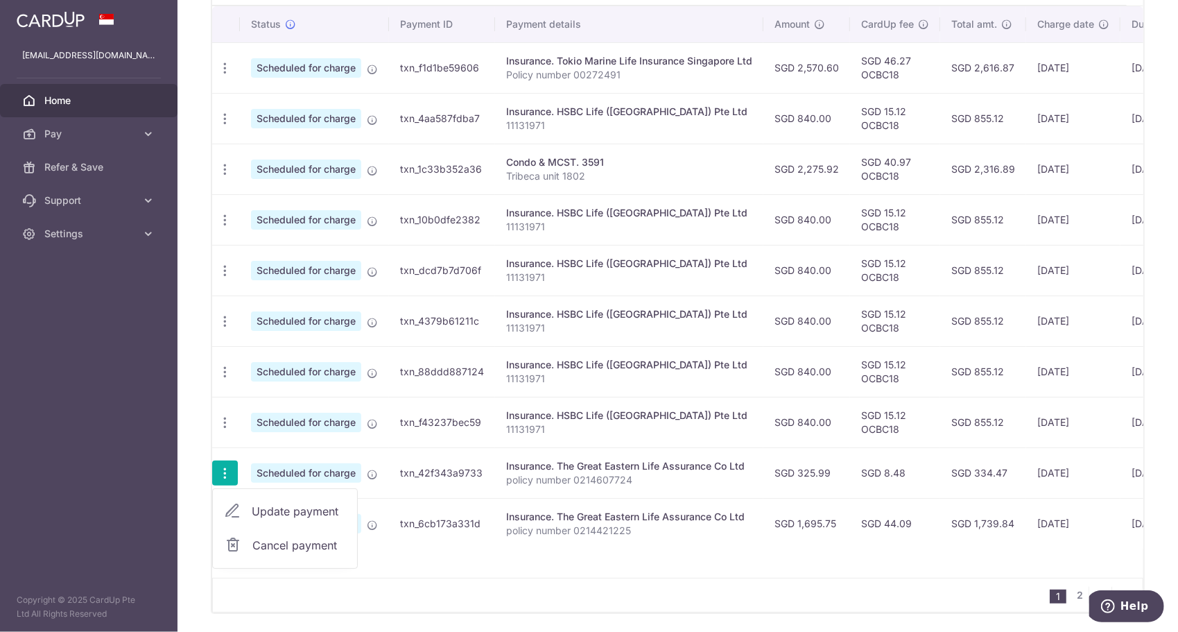
click at [295, 540] on span "Cancel payment" at bounding box center [298, 545] width 93 height 17
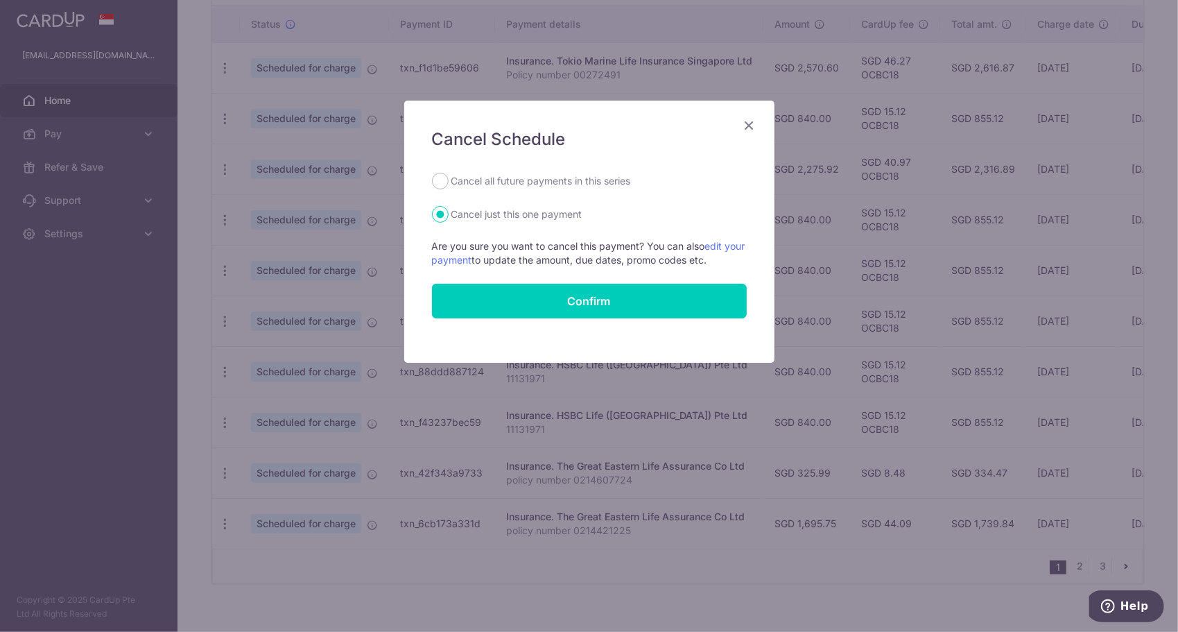
click at [494, 181] on label "Cancel all future payments in this series" at bounding box center [542, 181] width 180 height 17
click at [449, 181] on input "Cancel all future payments in this series" at bounding box center [440, 181] width 17 height 17
radio input "true"
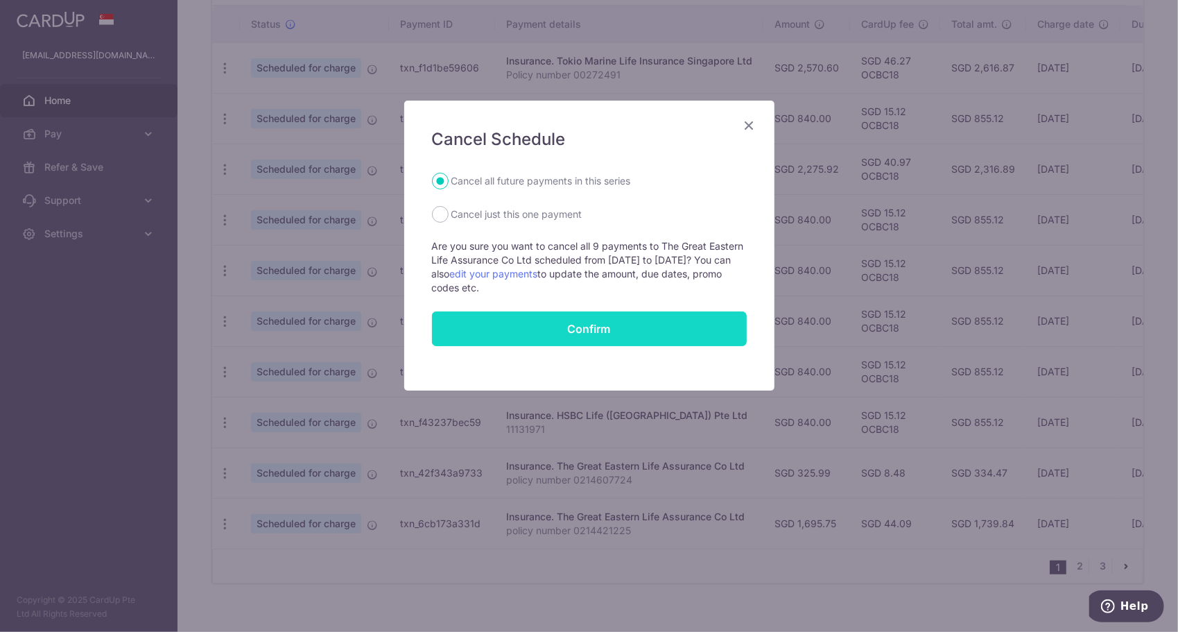
click at [578, 328] on button "Confirm" at bounding box center [589, 328] width 315 height 35
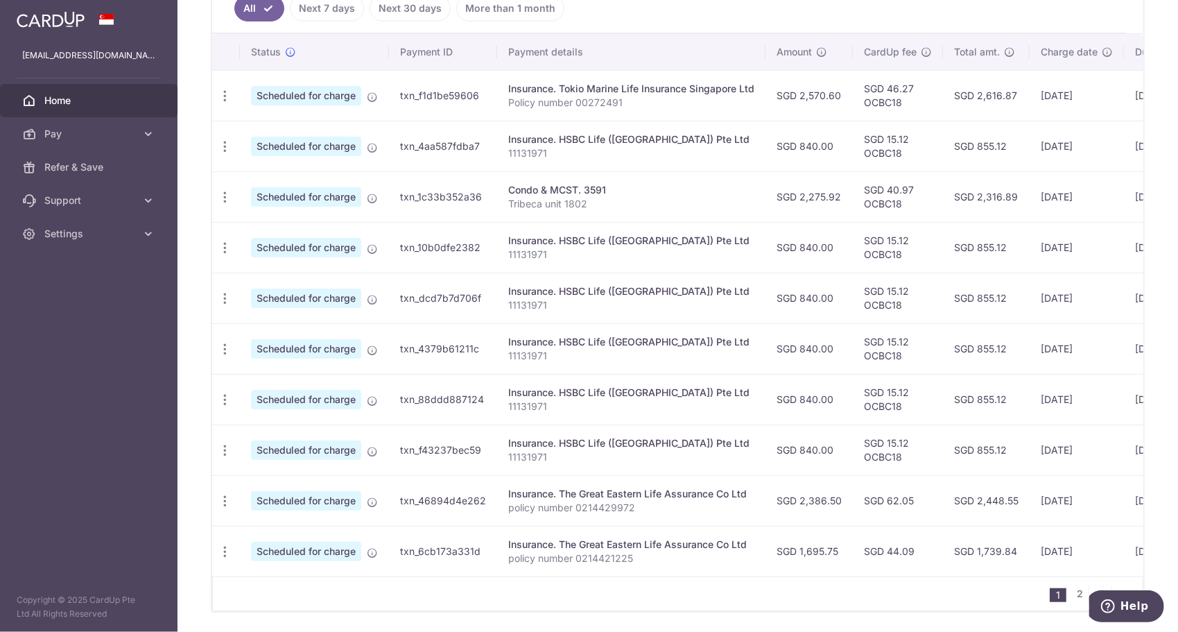
scroll to position [180, 0]
